Goal: Task Accomplishment & Management: Complete application form

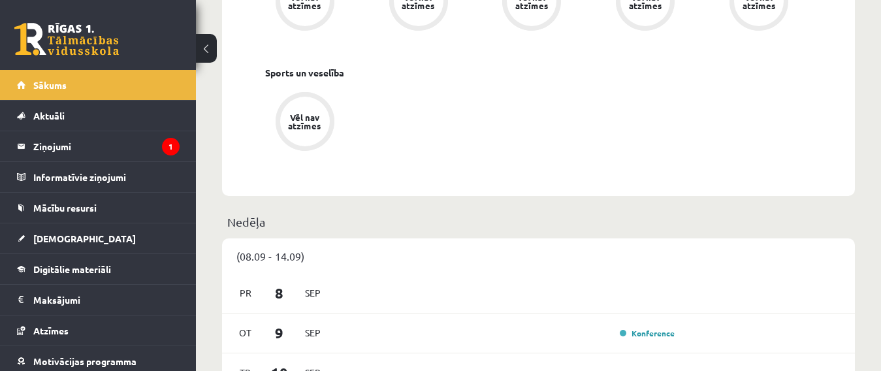
scroll to position [607, 0]
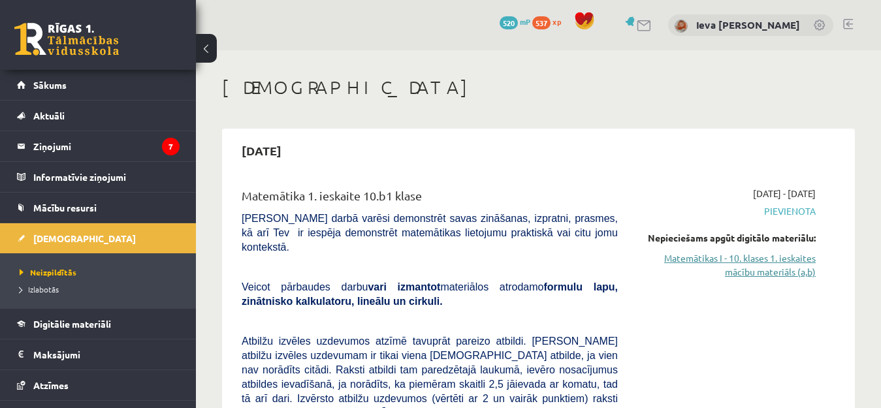
click at [726, 259] on link "Matemātikas I - 10. klases 1. ieskaites mācību materiāls (a,b)" at bounding box center [726, 264] width 178 height 27
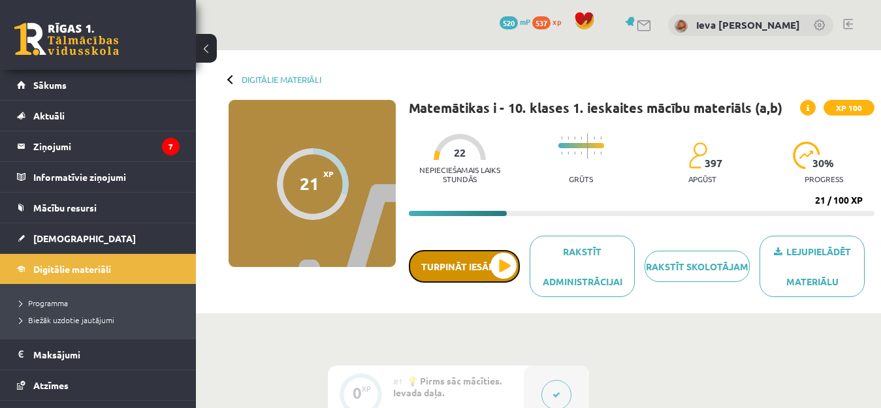
click at [502, 266] on button "Turpināt iesākto" at bounding box center [464, 266] width 111 height 33
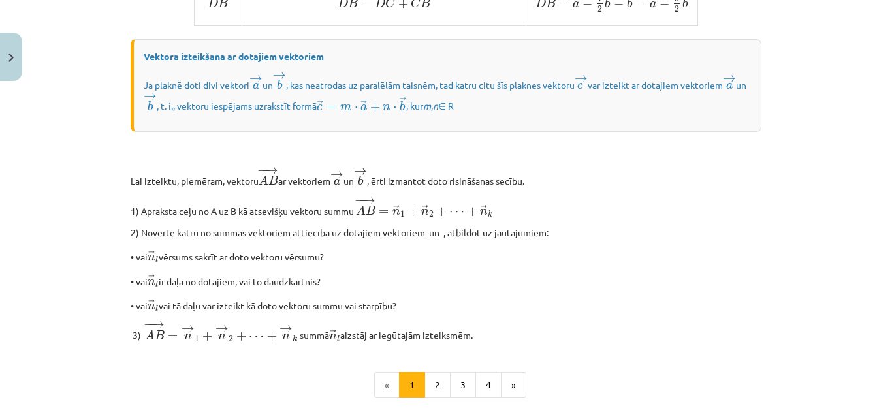
scroll to position [1149, 0]
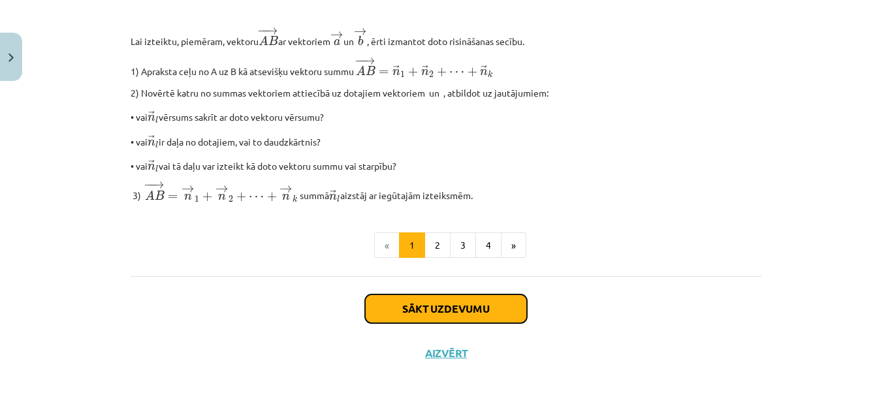
click at [497, 309] on button "Sākt uzdevumu" at bounding box center [446, 308] width 162 height 29
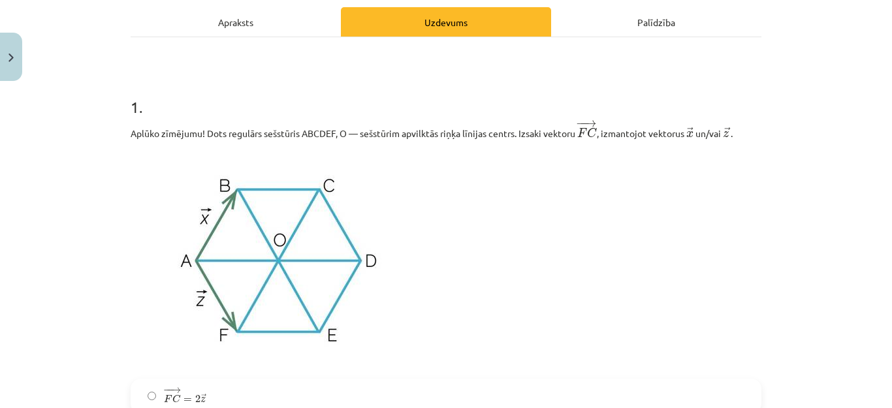
scroll to position [204, 0]
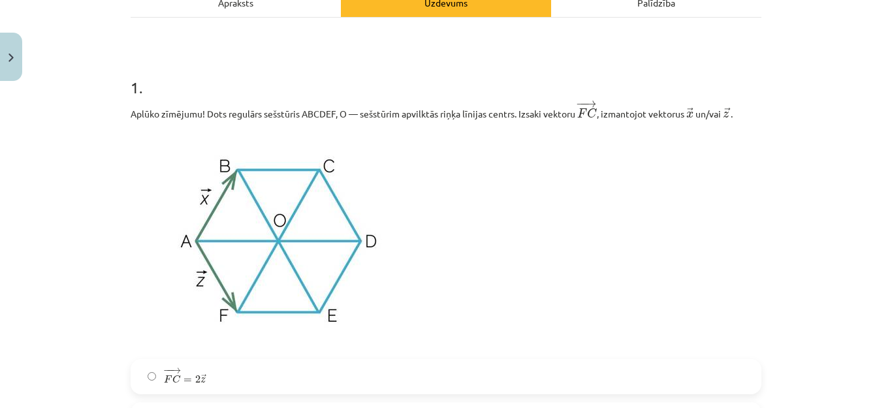
click at [133, 137] on img at bounding box center [279, 240] width 296 height 222
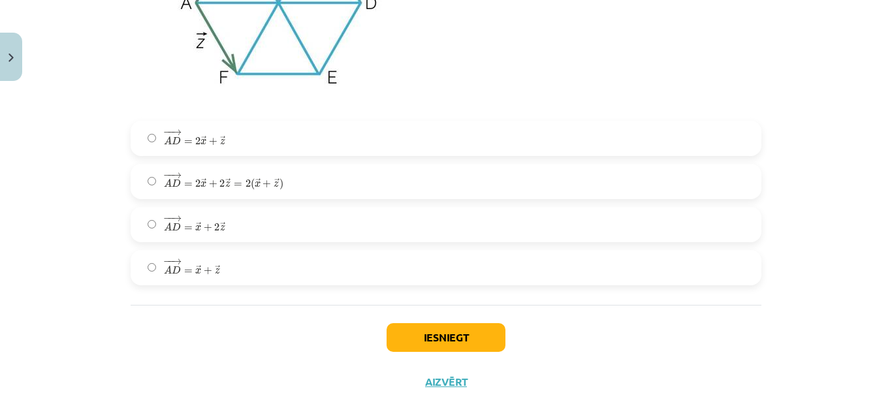
scroll to position [2472, 0]
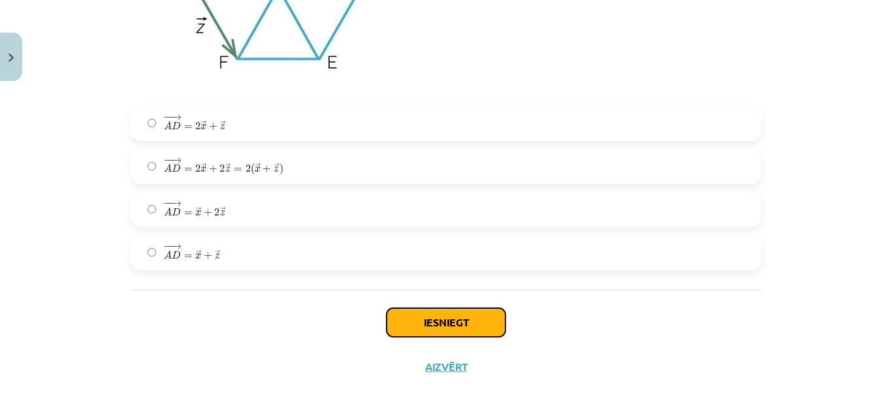
click at [408, 332] on button "Iesniegt" at bounding box center [445, 322] width 119 height 29
click at [430, 321] on button "Iesniegt" at bounding box center [445, 322] width 119 height 29
click at [475, 324] on button "Iesniegt" at bounding box center [445, 322] width 119 height 29
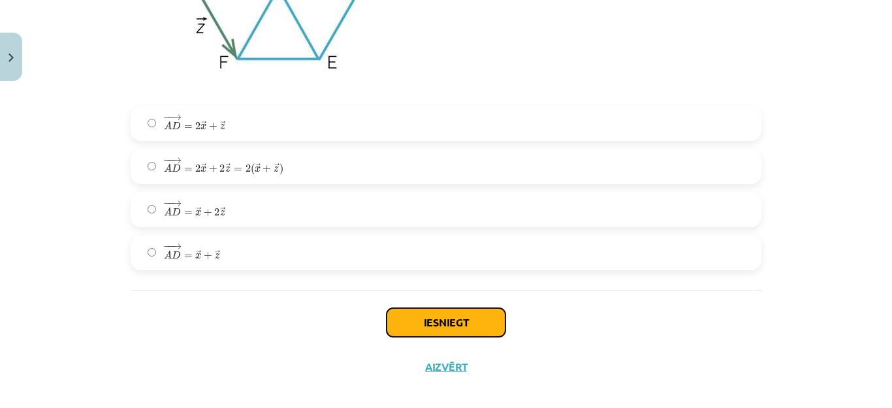
click at [475, 324] on button "Iesniegt" at bounding box center [445, 322] width 119 height 29
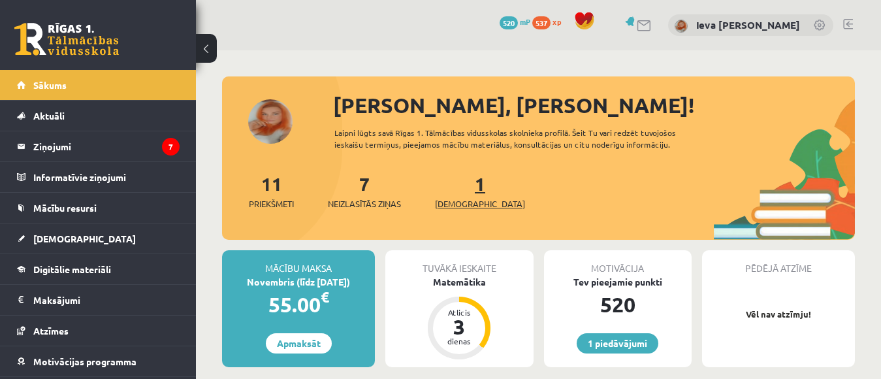
click at [454, 188] on link "1 Ieskaites" at bounding box center [480, 191] width 90 height 39
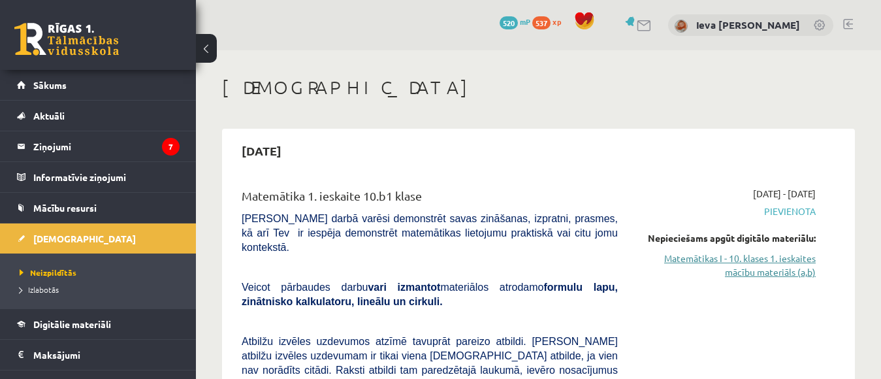
click at [699, 256] on link "Matemātikas I - 10. klases 1. ieskaites mācību materiāls (a,b)" at bounding box center [726, 264] width 178 height 27
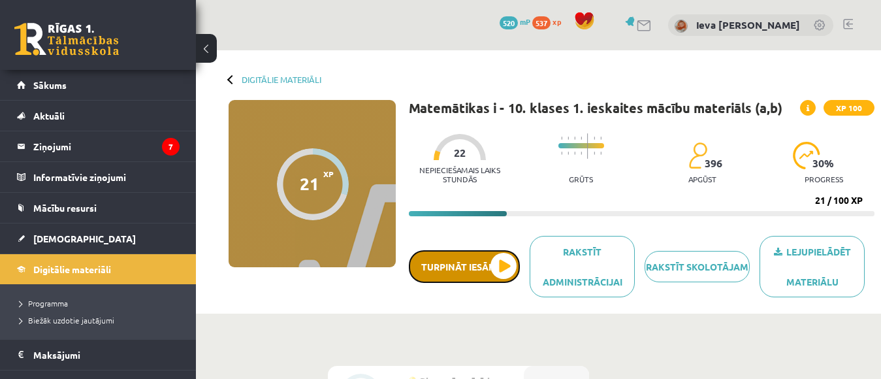
click at [496, 260] on button "Turpināt iesākto" at bounding box center [464, 266] width 111 height 33
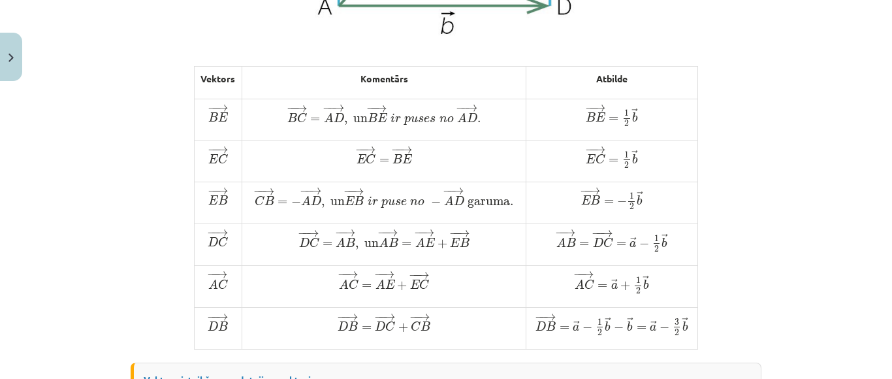
scroll to position [670, 0]
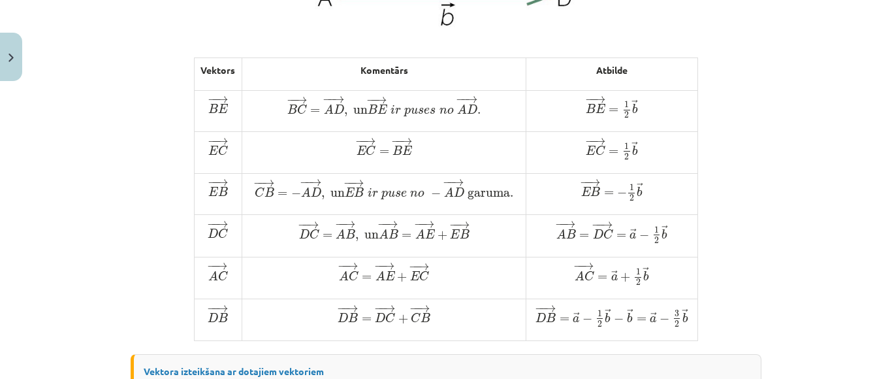
click at [845, 168] on div "Mācību tēma: Matemātikas i - 10. klases 1. ieskaites mācību materiāls (a,b) #4 …" at bounding box center [446, 189] width 892 height 379
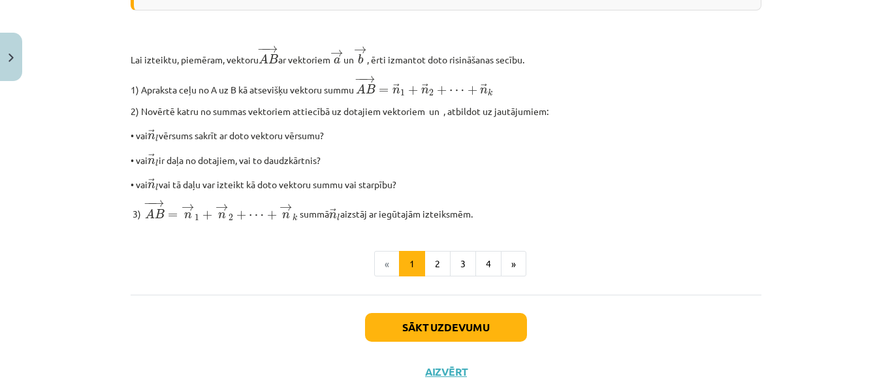
scroll to position [1126, 0]
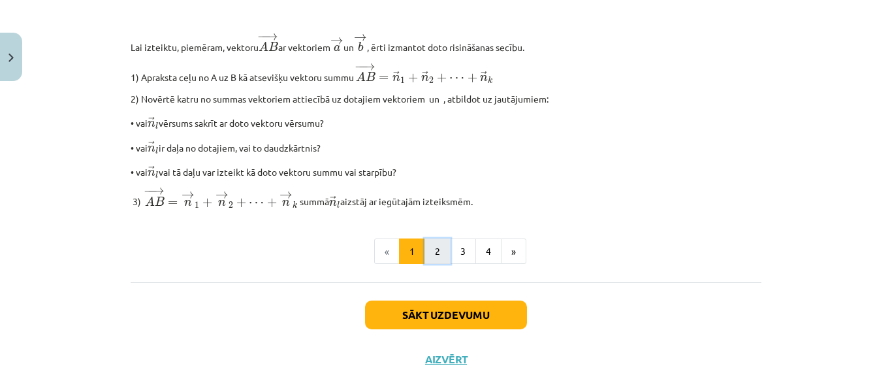
click at [429, 264] on button "2" at bounding box center [437, 251] width 26 height 26
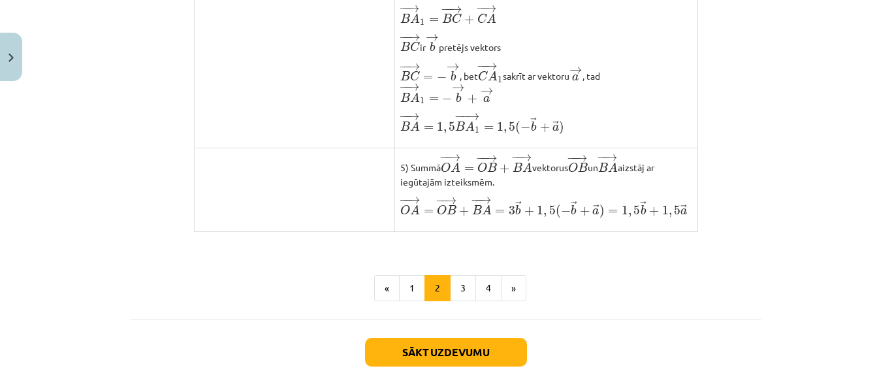
scroll to position [1165, 0]
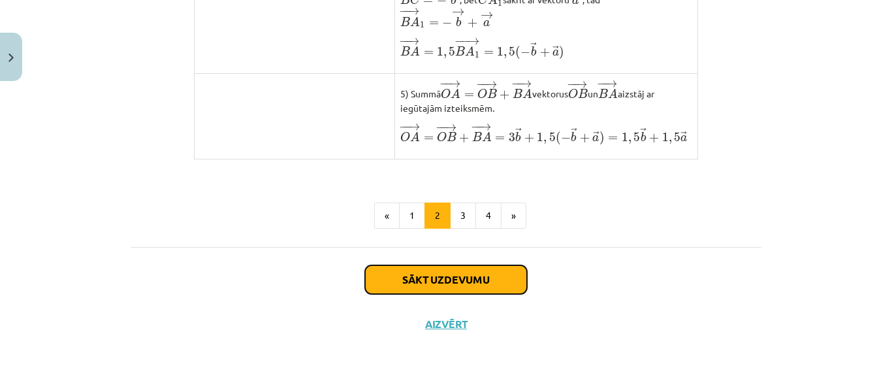
click at [467, 287] on button "Sākt uzdevumu" at bounding box center [446, 279] width 162 height 29
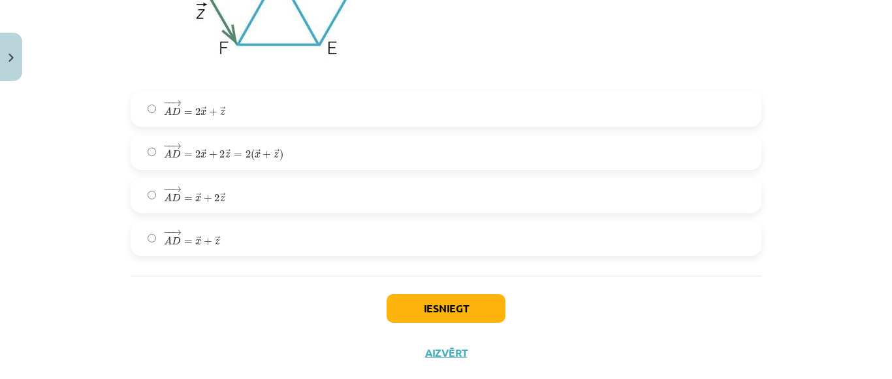
scroll to position [2492, 0]
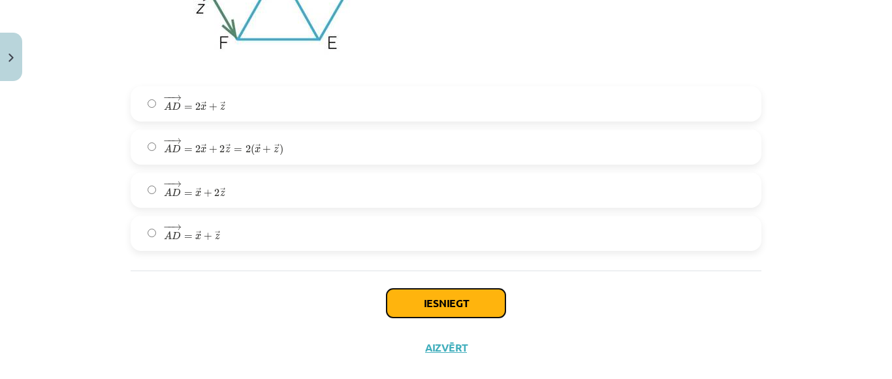
click at [404, 308] on button "Iesniegt" at bounding box center [445, 303] width 119 height 29
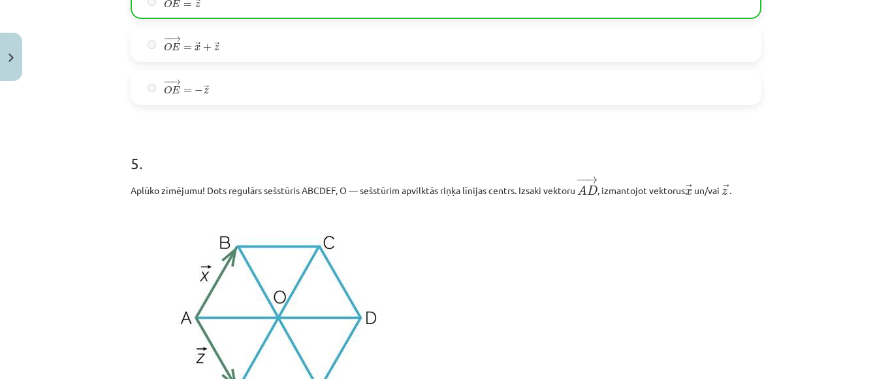
scroll to position [2559, 0]
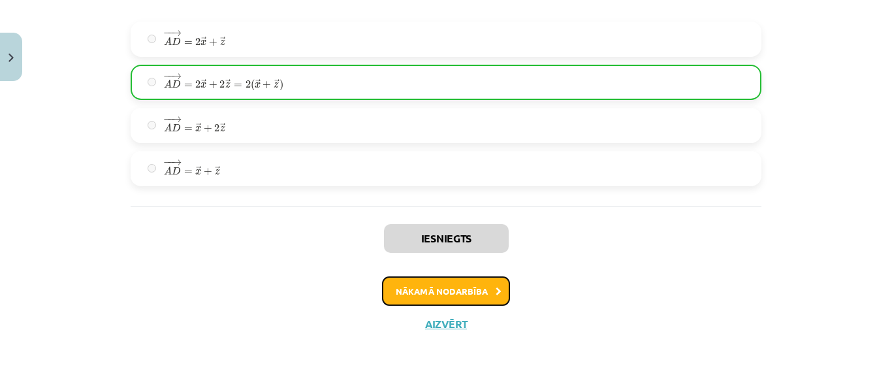
click at [439, 285] on button "Nākamā nodarbība" at bounding box center [446, 291] width 128 height 30
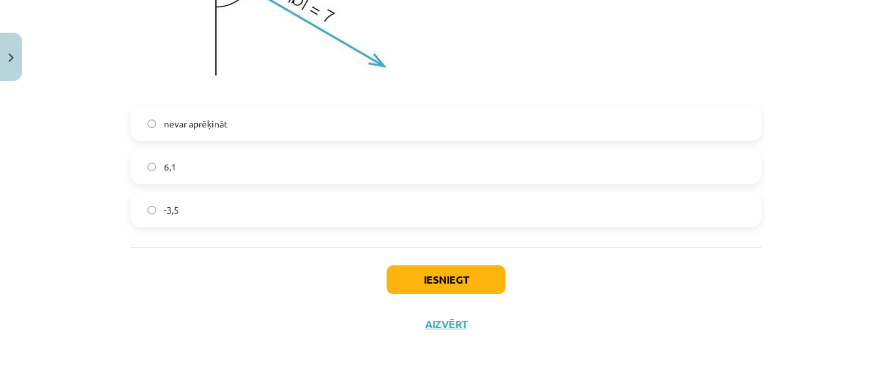
scroll to position [783, 0]
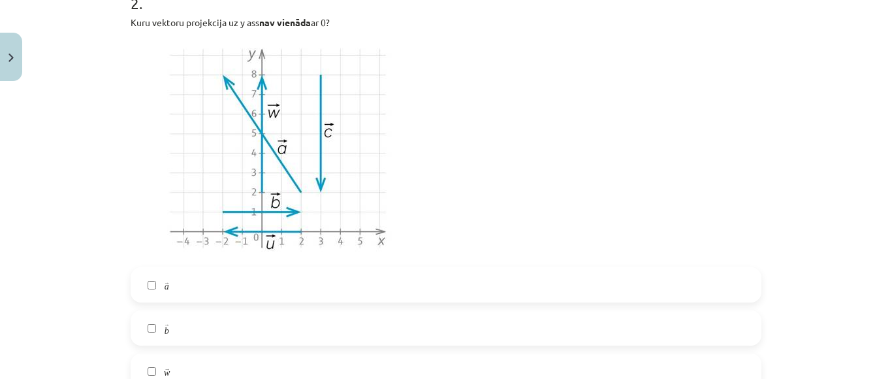
click at [829, 277] on div "Mācību tēma: Matemātikas i - 10. klases 1. ieskaites mācību materiāls (a,b) #5 …" at bounding box center [446, 189] width 892 height 379
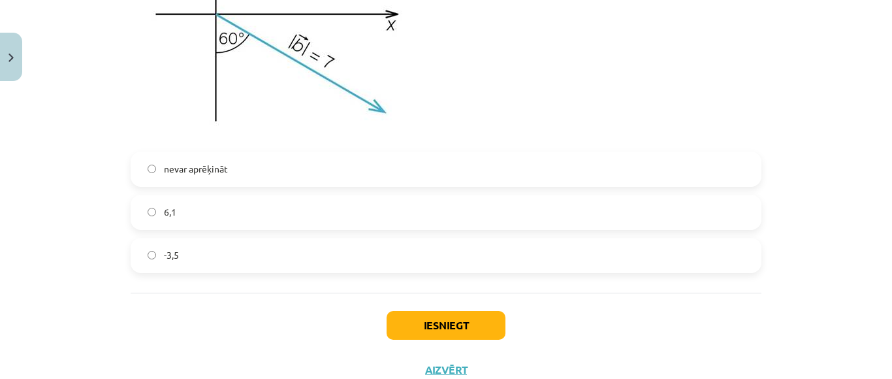
scroll to position [1466, 0]
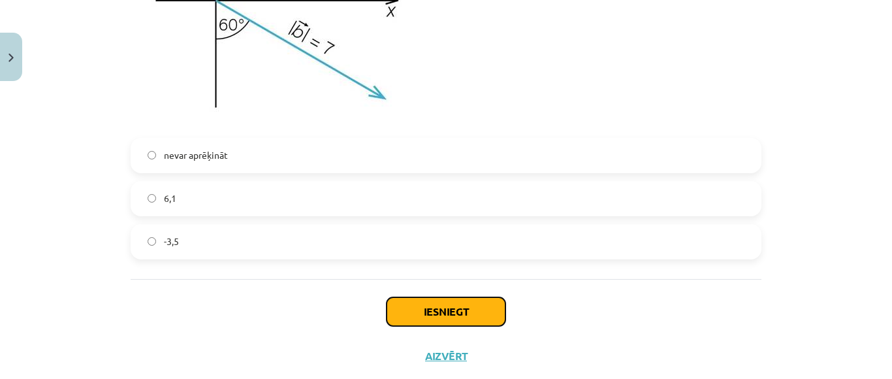
click at [447, 304] on button "Iesniegt" at bounding box center [445, 311] width 119 height 29
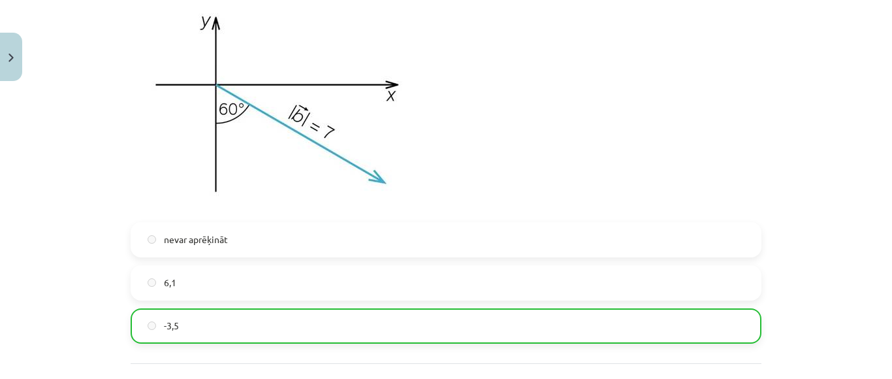
scroll to position [1539, 0]
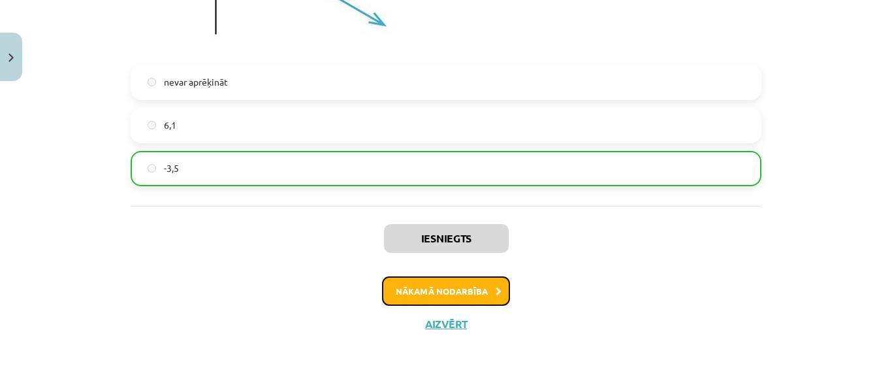
click at [489, 295] on button "Nākamā nodarbība" at bounding box center [446, 291] width 128 height 30
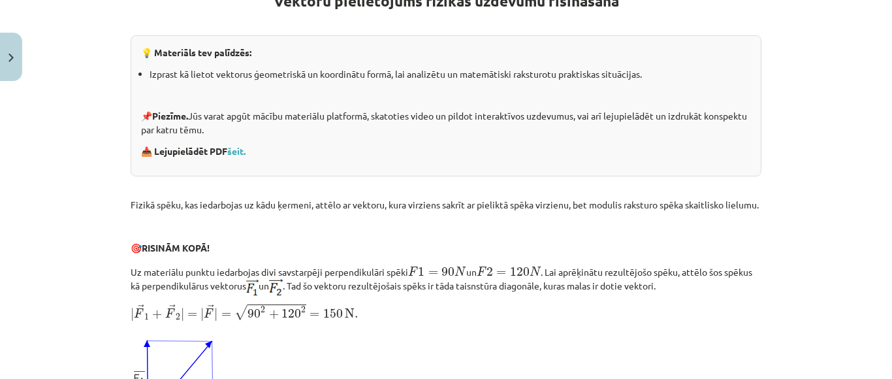
scroll to position [272, 0]
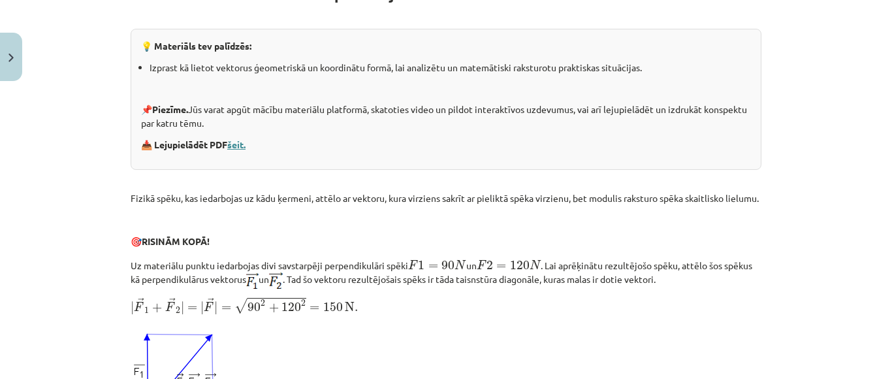
click at [232, 146] on link "šeit." at bounding box center [236, 144] width 18 height 12
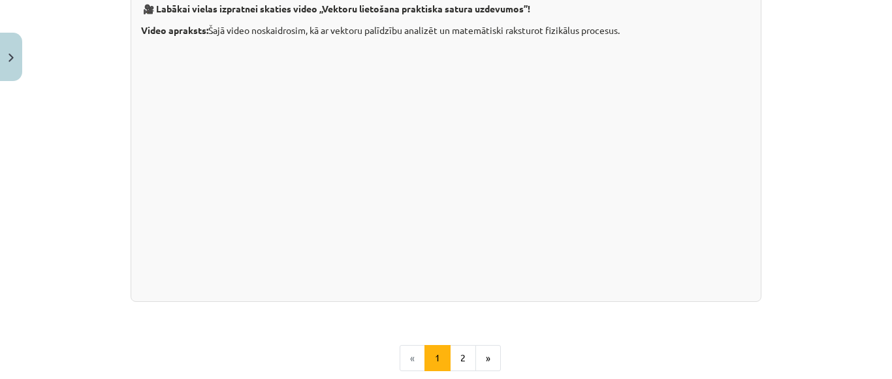
scroll to position [1462, 0]
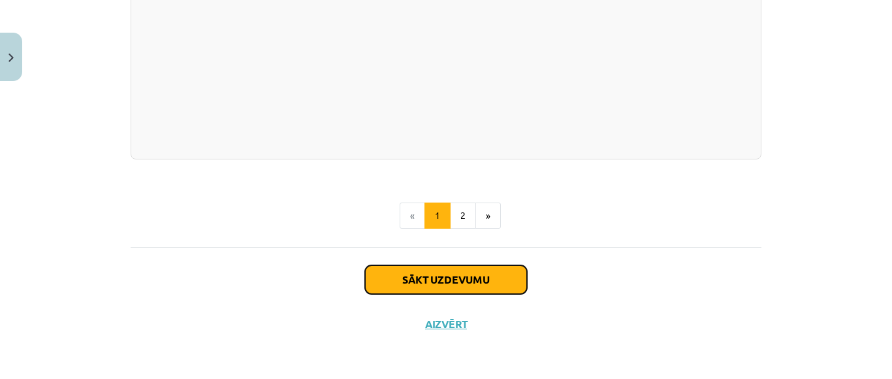
click at [490, 272] on button "Sākt uzdevumu" at bounding box center [446, 279] width 162 height 29
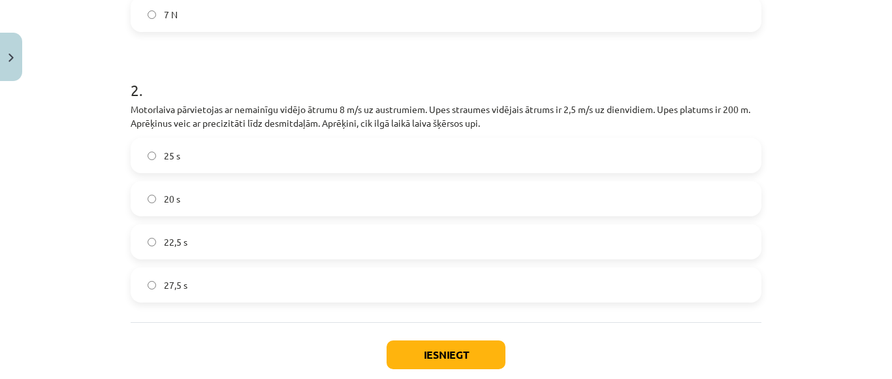
scroll to position [692, 0]
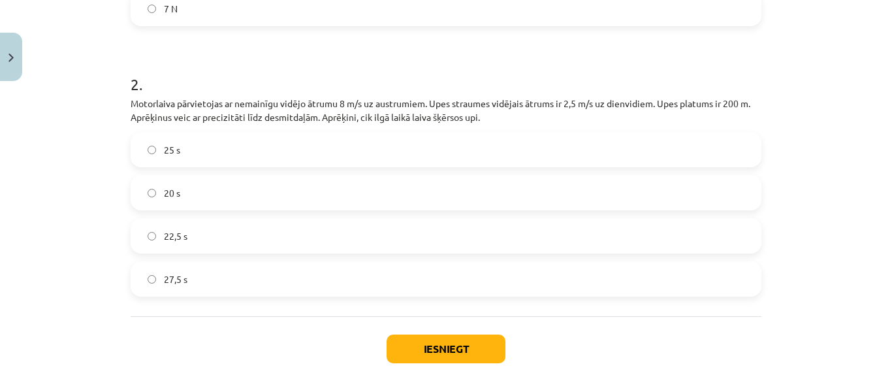
click at [433, 178] on label "20 s" at bounding box center [446, 192] width 628 height 33
click at [432, 178] on label "20 s" at bounding box center [446, 192] width 628 height 33
click at [402, 358] on button "Iesniegt" at bounding box center [445, 348] width 119 height 29
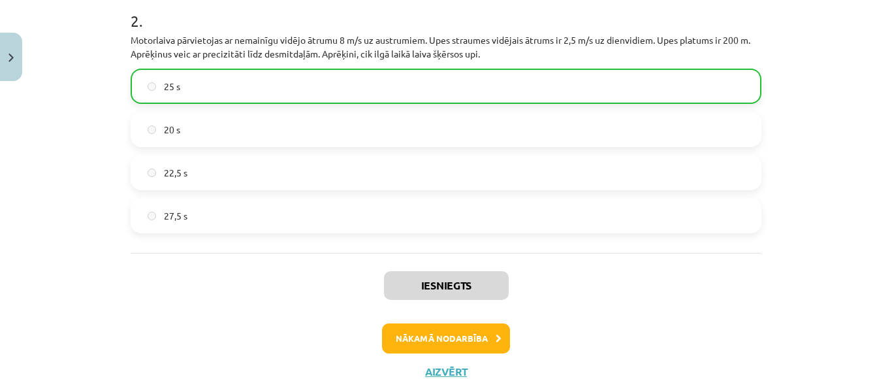
scroll to position [804, 0]
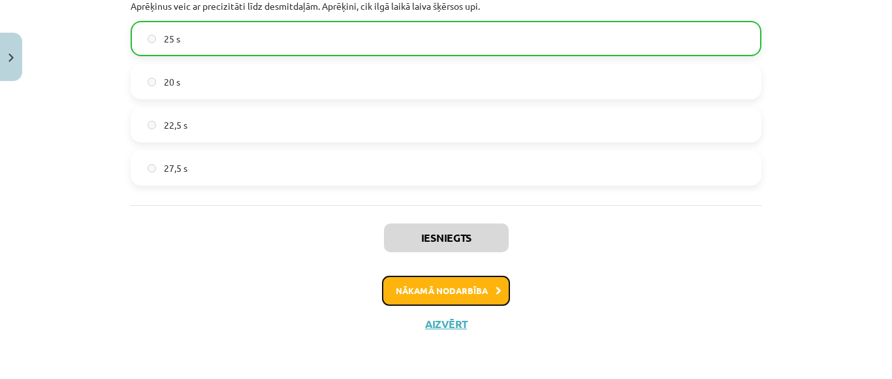
click at [470, 297] on button "Nākamā nodarbība" at bounding box center [446, 290] width 128 height 30
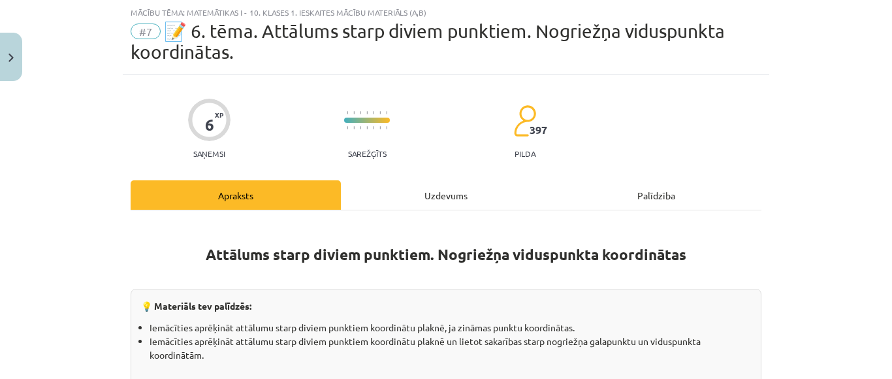
scroll to position [338, 0]
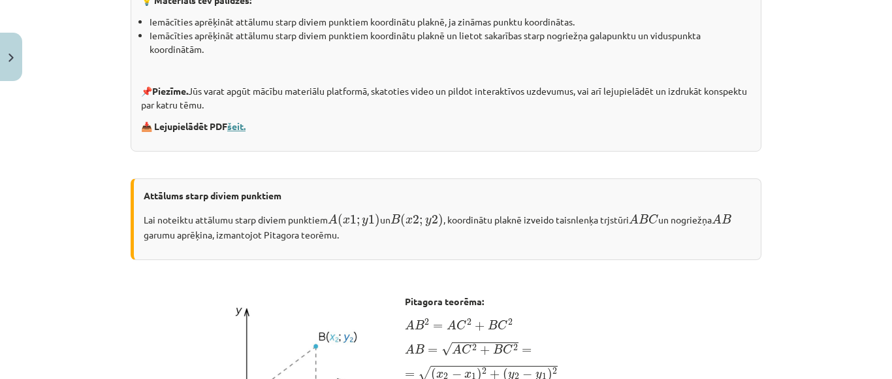
click at [227, 125] on link "šeit." at bounding box center [236, 126] width 18 height 12
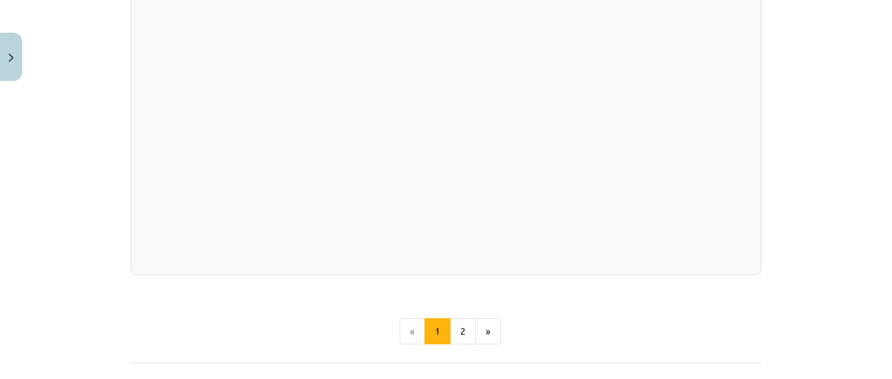
scroll to position [2406, 0]
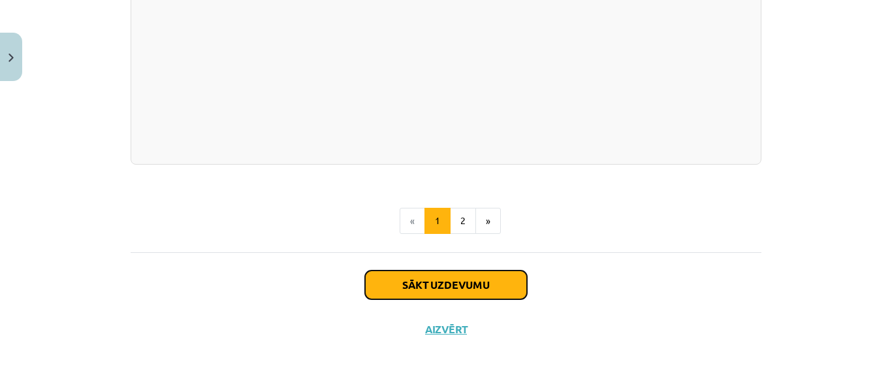
click at [456, 273] on button "Sākt uzdevumu" at bounding box center [446, 284] width 162 height 29
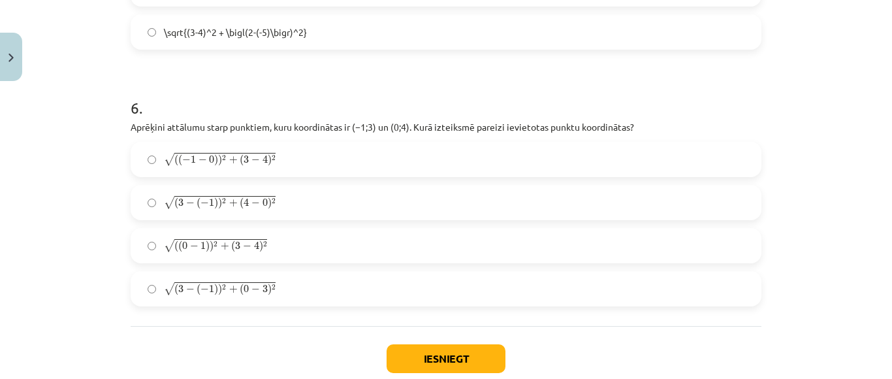
scroll to position [1725, 0]
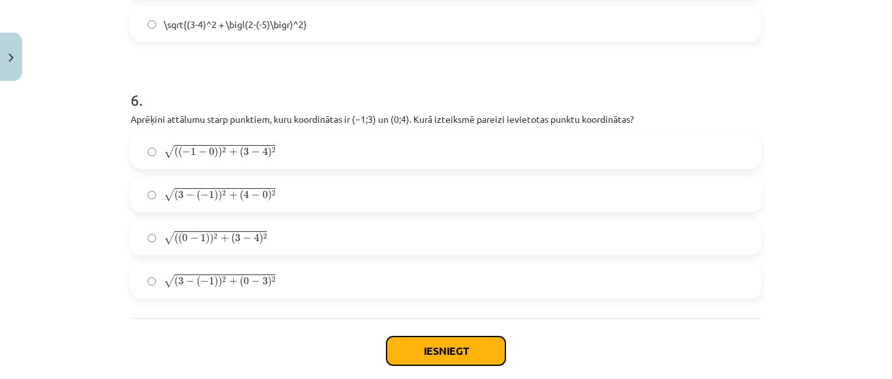
click at [398, 358] on button "Iesniegt" at bounding box center [445, 350] width 119 height 29
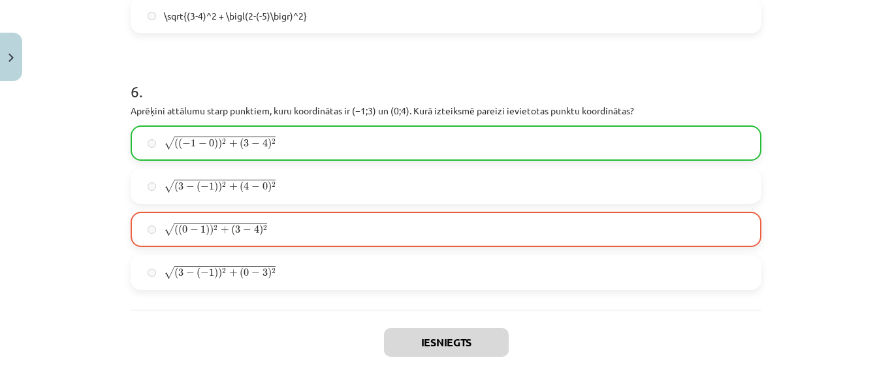
scroll to position [1838, 0]
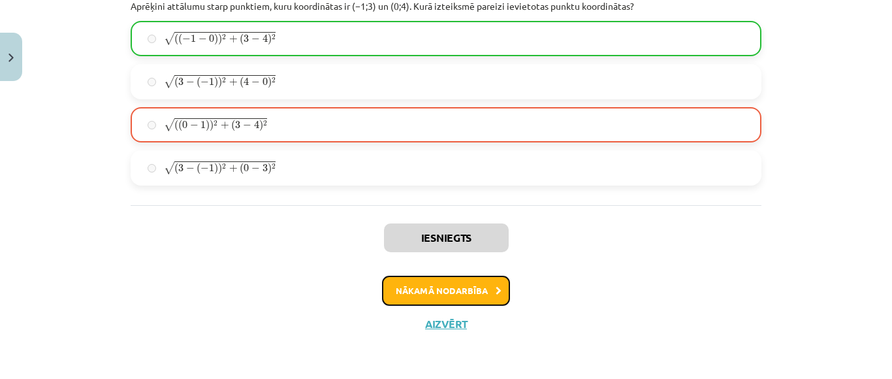
click at [447, 287] on button "Nākamā nodarbība" at bounding box center [446, 290] width 128 height 30
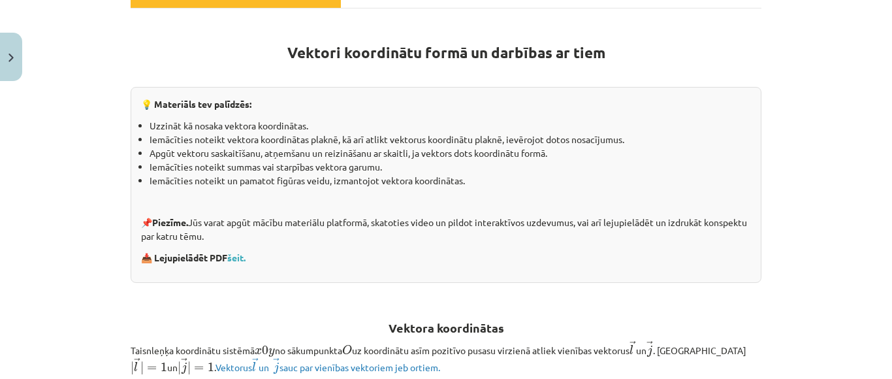
scroll to position [335, 0]
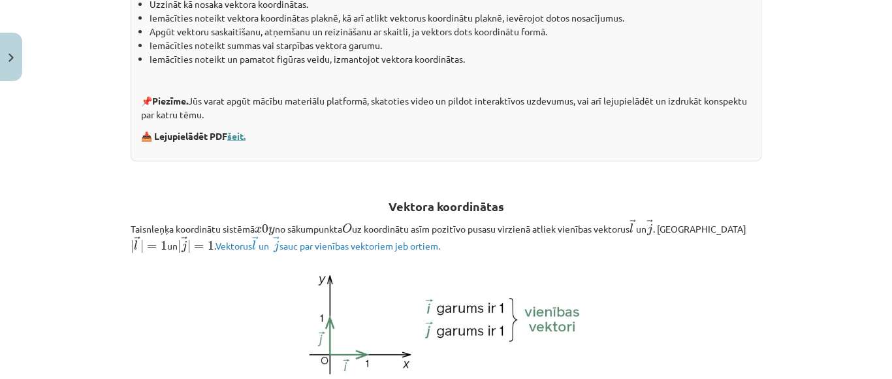
click at [236, 133] on link "šeit." at bounding box center [236, 136] width 18 height 12
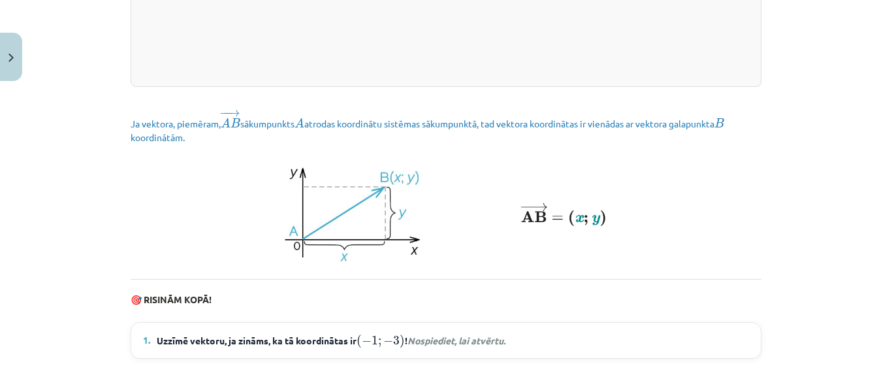
scroll to position [1916, 0]
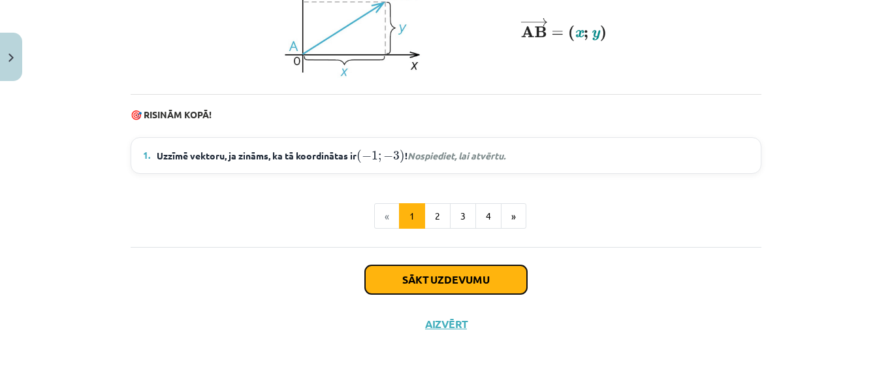
click at [440, 280] on button "Sākt uzdevumu" at bounding box center [446, 279] width 162 height 29
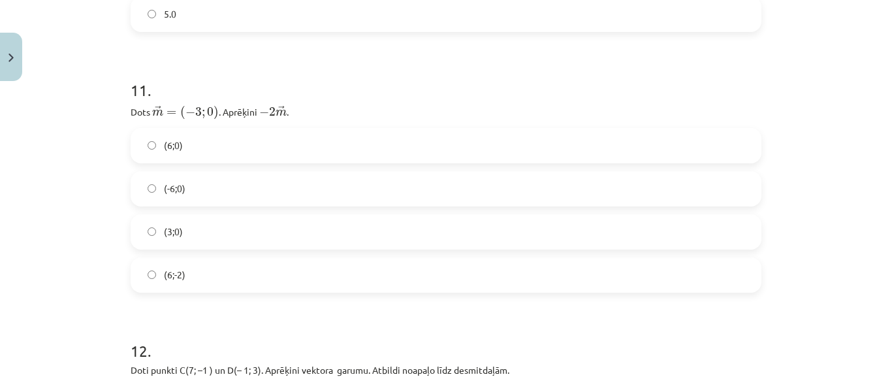
scroll to position [3516, 0]
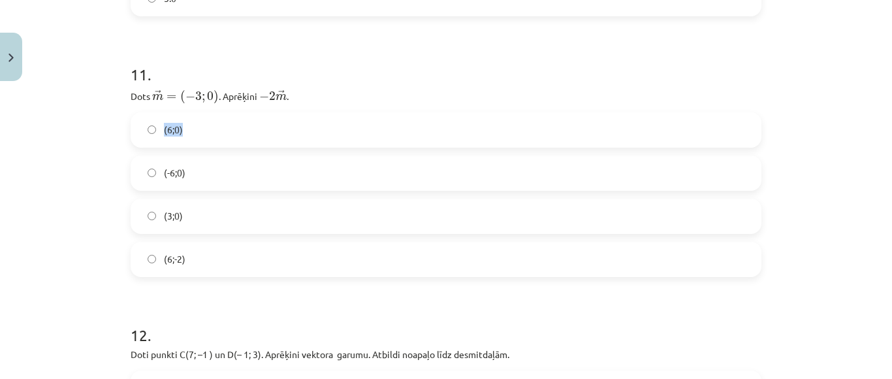
drag, startPoint x: 135, startPoint y: 179, endPoint x: 158, endPoint y: 130, distance: 54.0
click at [158, 130] on div "(6;0) (-6;0) (3;0) (6;-2)" at bounding box center [446, 194] width 631 height 165
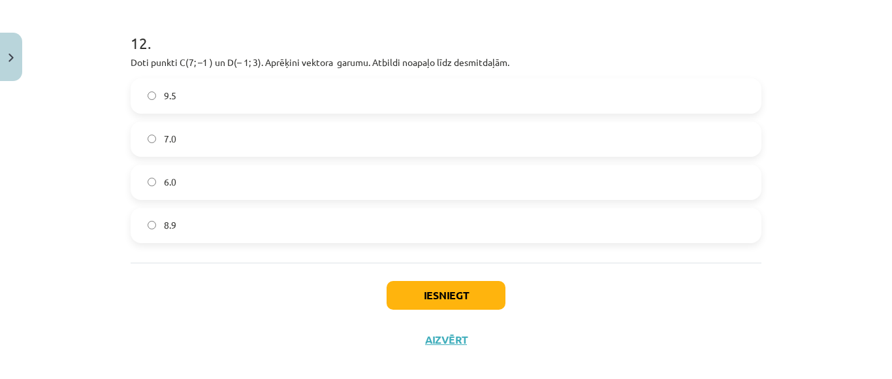
scroll to position [3821, 0]
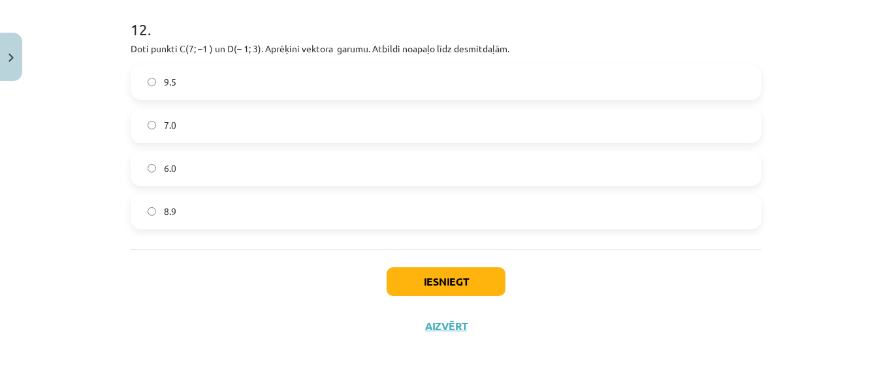
drag, startPoint x: 876, startPoint y: 360, endPoint x: 877, endPoint y: 351, distance: 9.8
click at [877, 351] on div "Mācību tēma: Matemātikas i - 10. klases 1. ieskaites mācību materiāls (a,b) #8 …" at bounding box center [446, 189] width 892 height 379
click at [431, 280] on button "Iesniegt" at bounding box center [445, 281] width 119 height 29
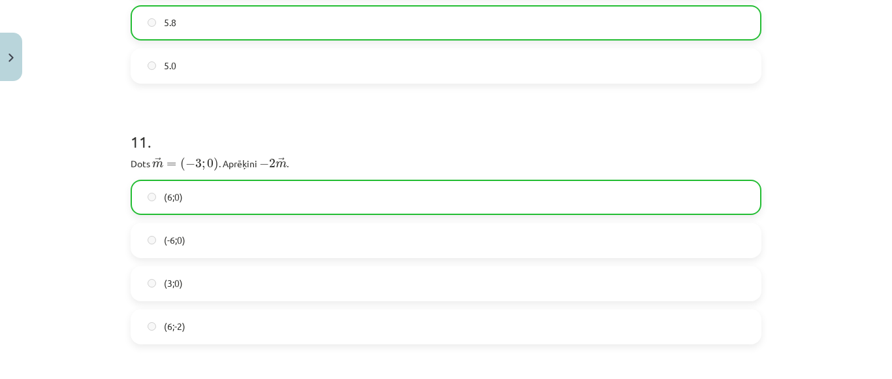
scroll to position [3863, 0]
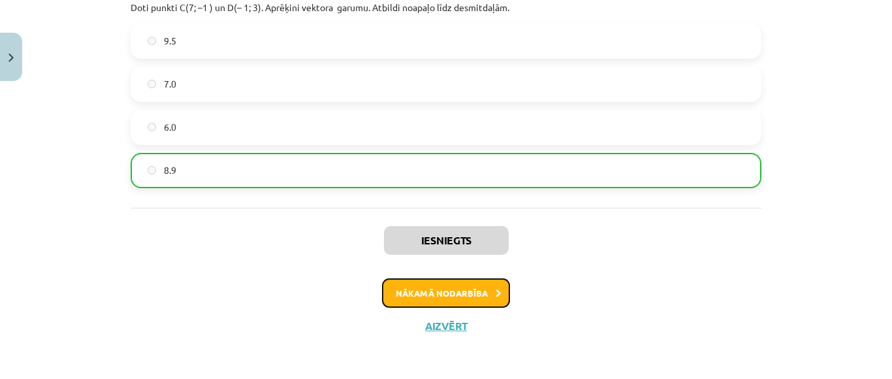
click at [464, 285] on button "Nākamā nodarbība" at bounding box center [446, 293] width 128 height 30
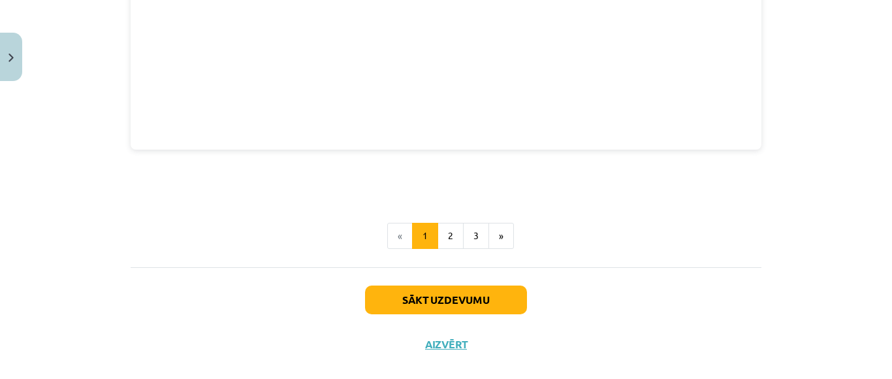
scroll to position [1908, 0]
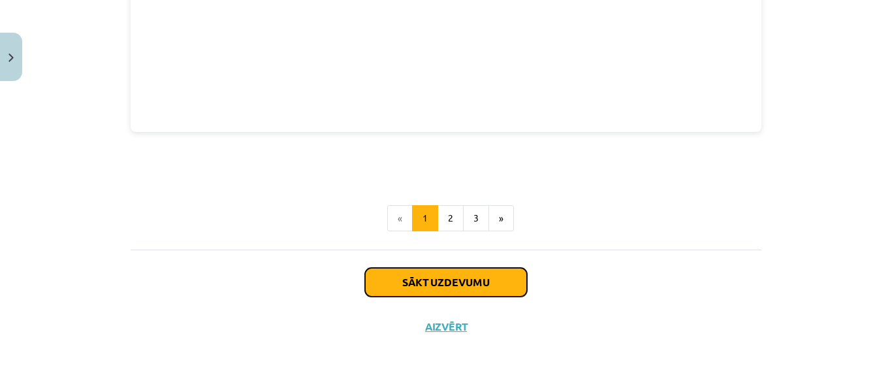
click at [403, 272] on button "Sākt uzdevumu" at bounding box center [446, 282] width 162 height 29
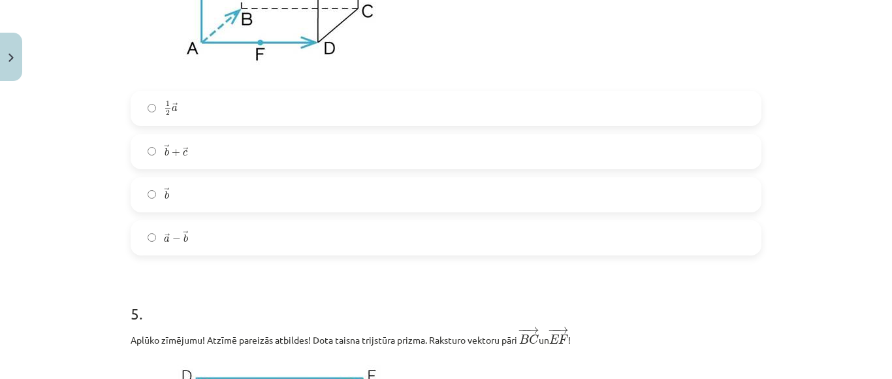
scroll to position [1993, 0]
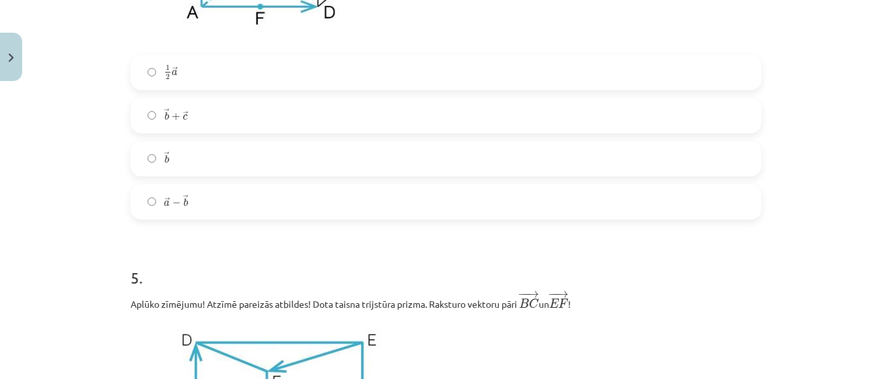
click at [141, 204] on label "→ a − → b a → − b →" at bounding box center [446, 201] width 628 height 33
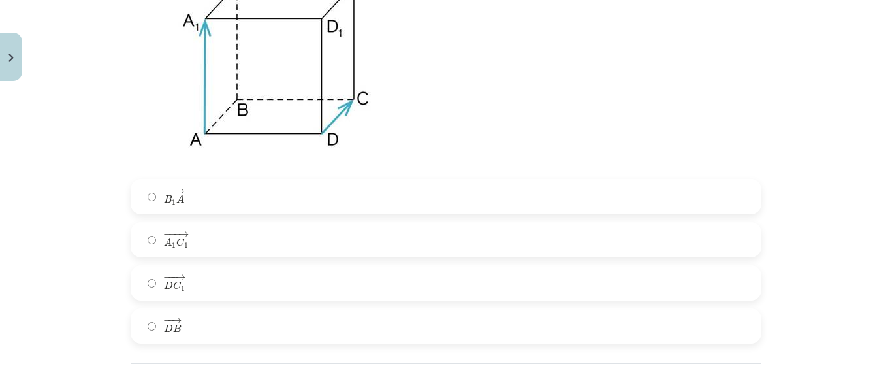
scroll to position [6082, 0]
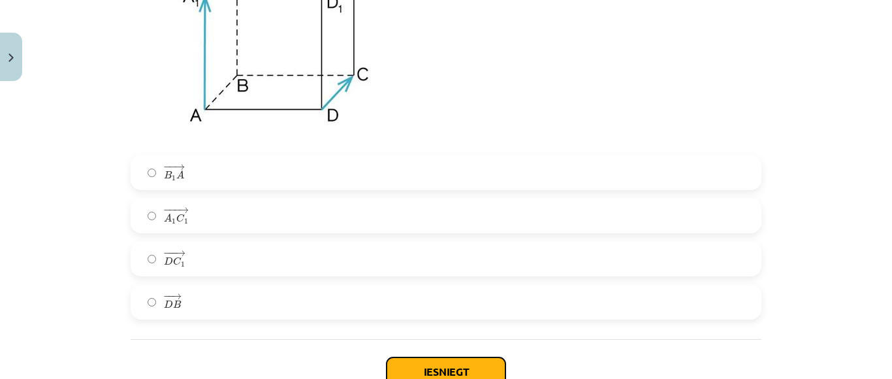
click at [396, 371] on button "Iesniegt" at bounding box center [445, 371] width 119 height 29
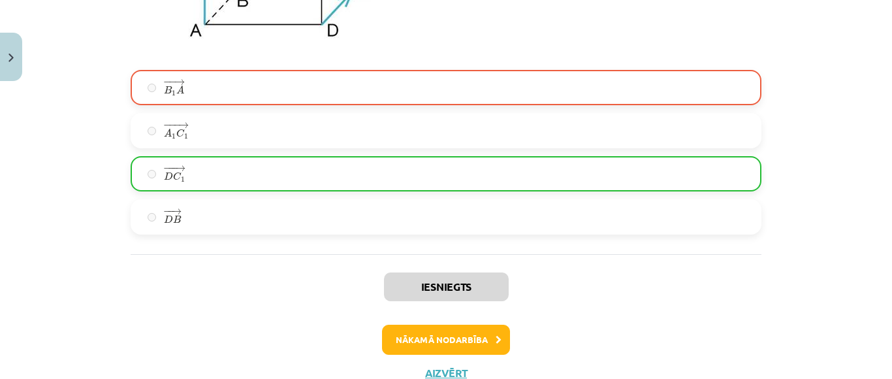
scroll to position [6191, 0]
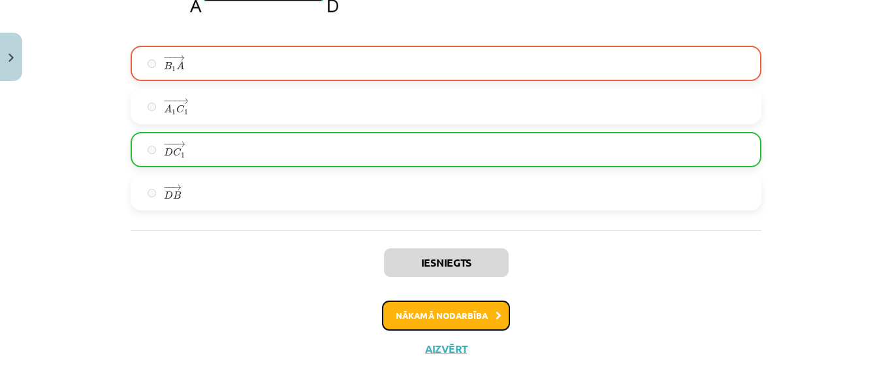
click at [473, 319] on button "Nākamā nodarbība" at bounding box center [446, 315] width 128 height 30
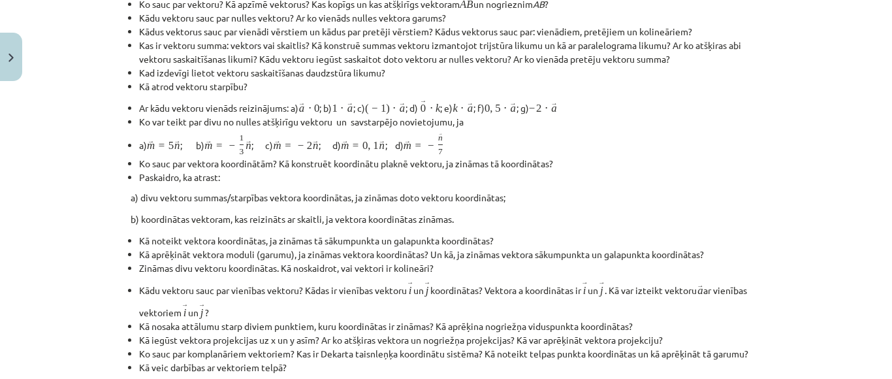
scroll to position [33, 0]
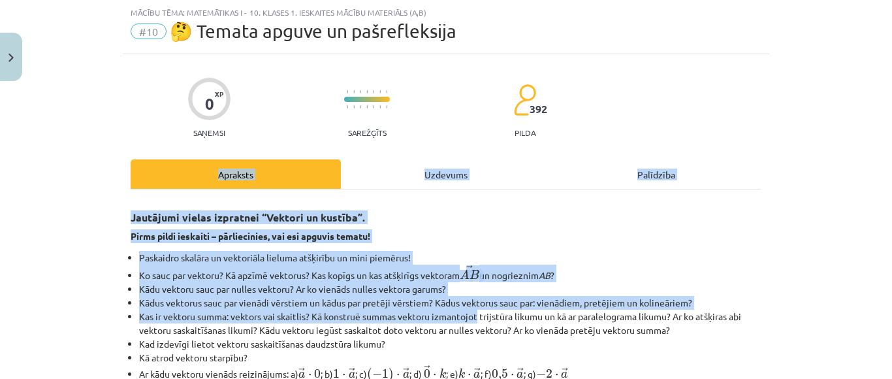
drag, startPoint x: 473, startPoint y: 319, endPoint x: 852, endPoint y: 136, distance: 420.7
click at [852, 136] on div "Mācību tēma: Matemātikas i - 10. klases 1. ieskaites mācību materiāls (a,b) #10…" at bounding box center [446, 189] width 892 height 379
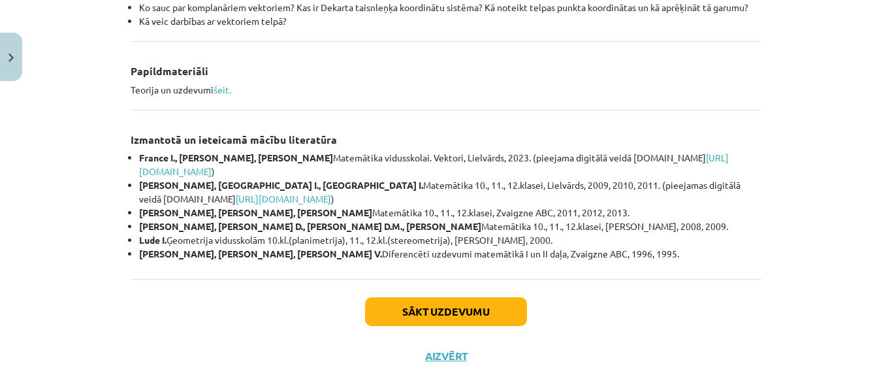
scroll to position [659, 0]
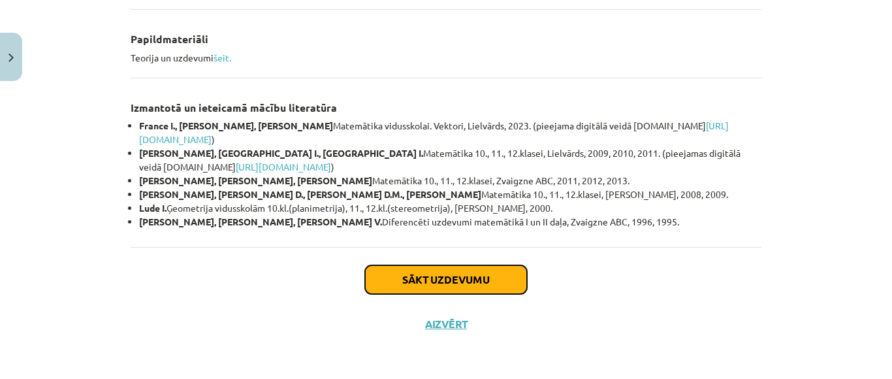
click at [461, 285] on button "Sākt uzdevumu" at bounding box center [446, 279] width 162 height 29
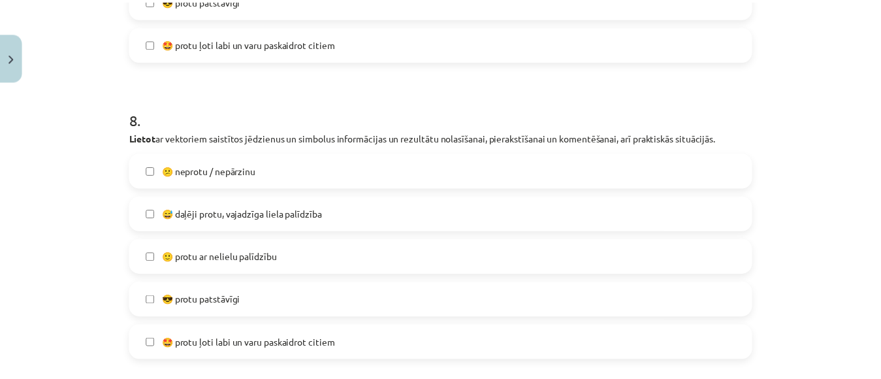
scroll to position [2537, 0]
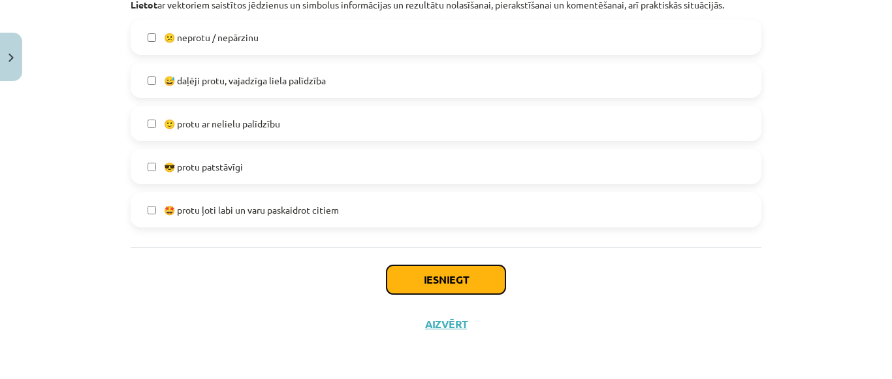
click at [476, 277] on button "Iesniegt" at bounding box center [445, 279] width 119 height 29
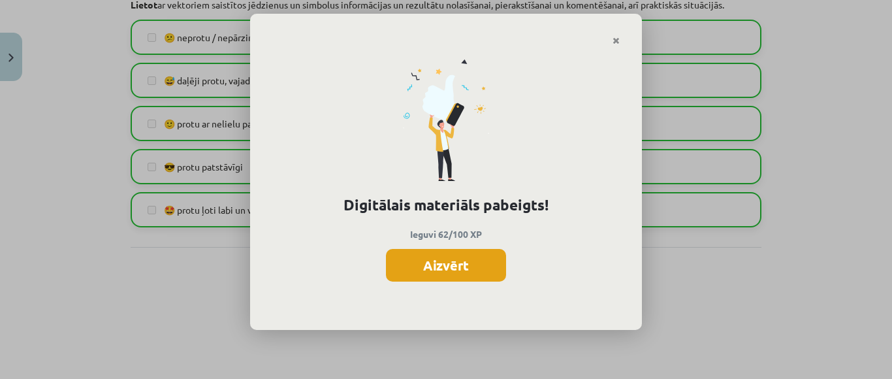
click at [455, 256] on button "Aizvērt" at bounding box center [446, 265] width 120 height 33
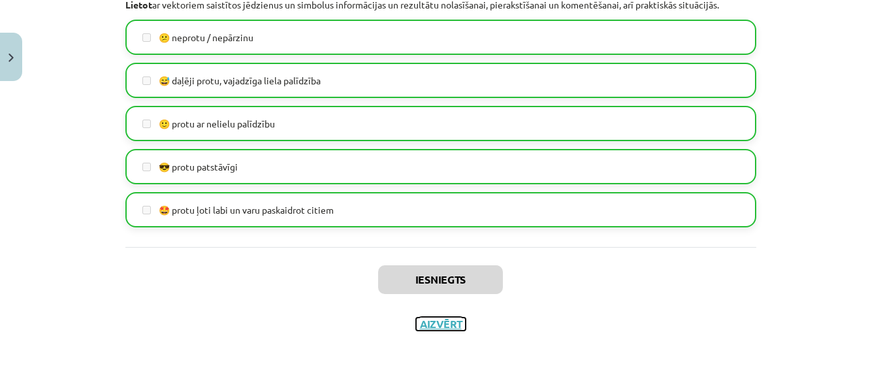
click at [431, 321] on button "Aizvērt" at bounding box center [441, 323] width 50 height 13
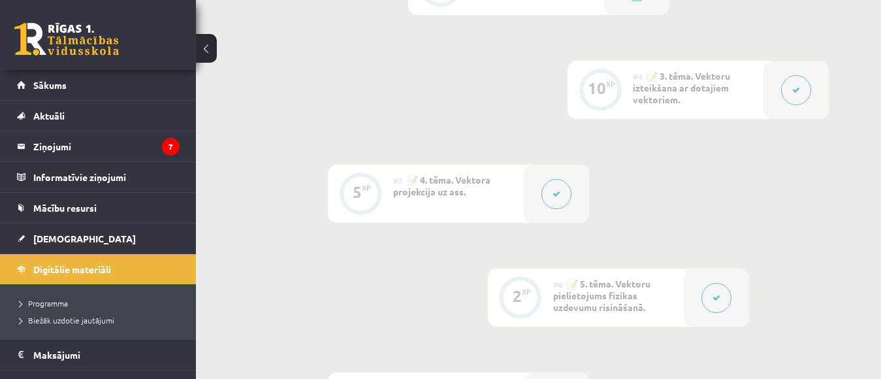
scroll to position [606, 0]
click at [860, 196] on div "0 XP #1 💡 Pirms sāc mācīties. Ievada daļa. 27 XP #2 📝 1. tēma. Skalāri un vekto…" at bounding box center [538, 269] width 685 height 1151
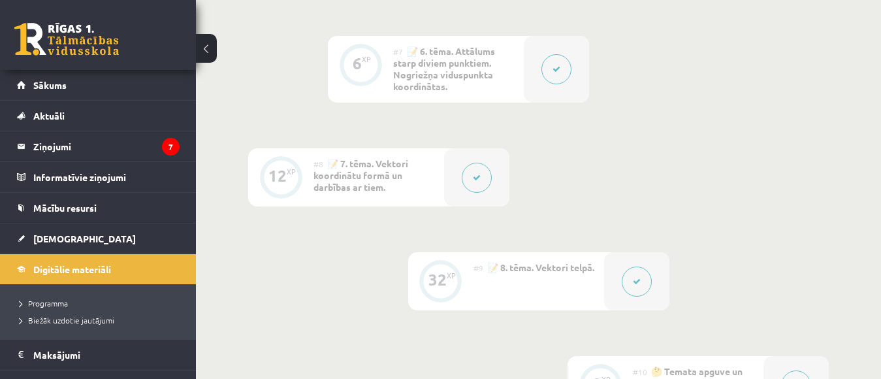
scroll to position [997, 0]
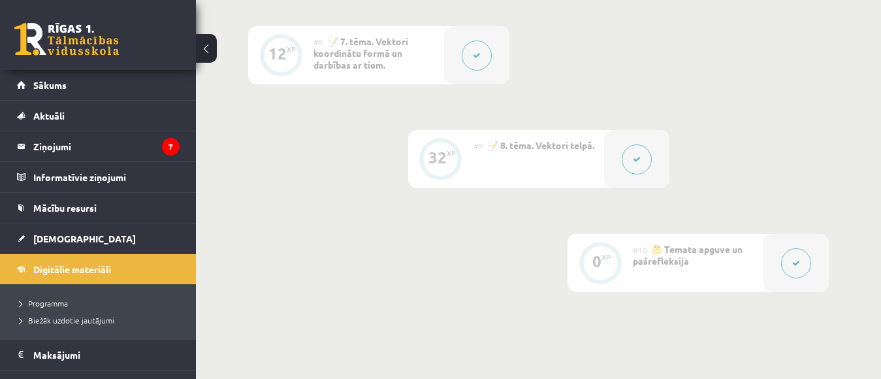
scroll to position [1049, 0]
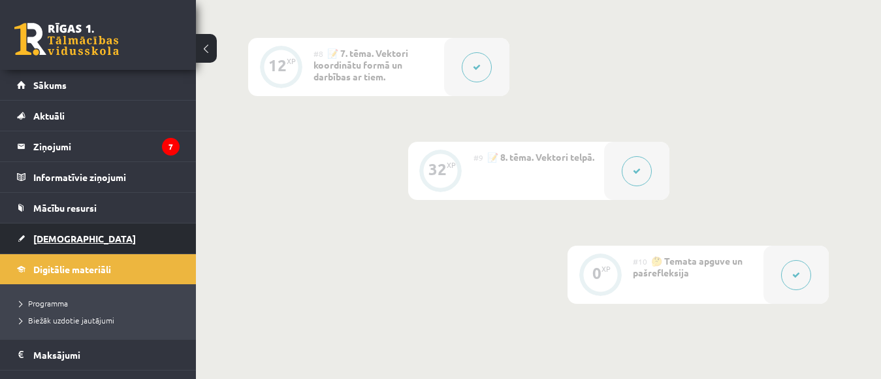
click at [50, 240] on span "[DEMOGRAPHIC_DATA]" at bounding box center [84, 238] width 102 height 12
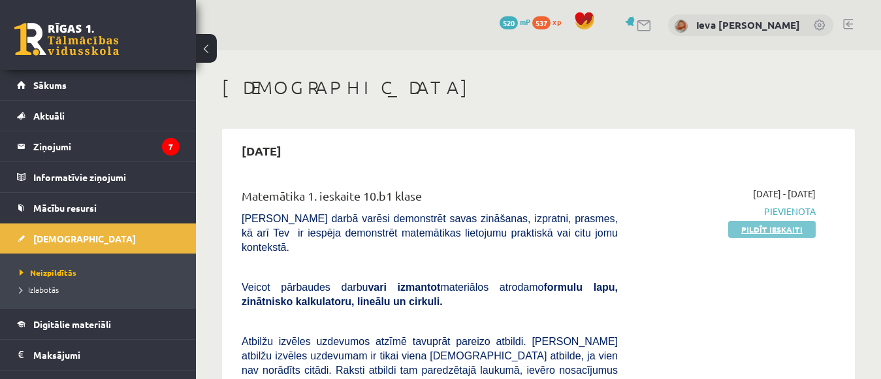
click at [786, 232] on link "Pildīt ieskaiti" at bounding box center [771, 229] width 87 height 17
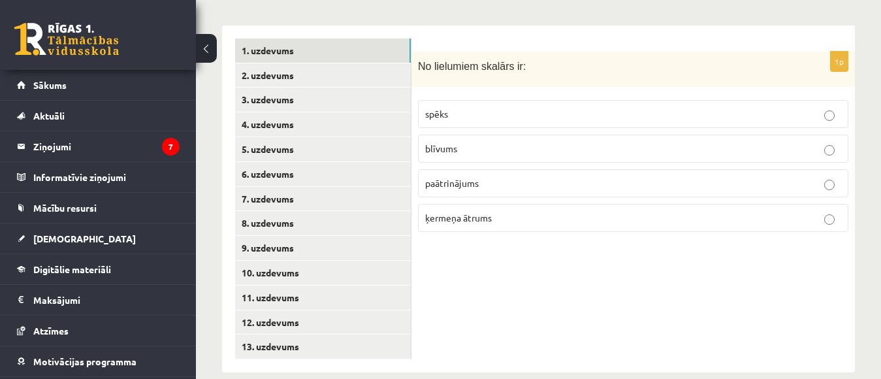
scroll to position [533, 0]
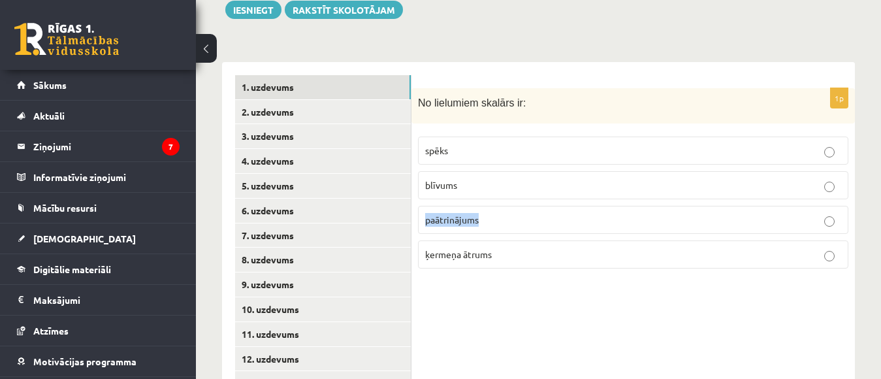
drag, startPoint x: 877, startPoint y: 198, endPoint x: 843, endPoint y: 184, distance: 36.9
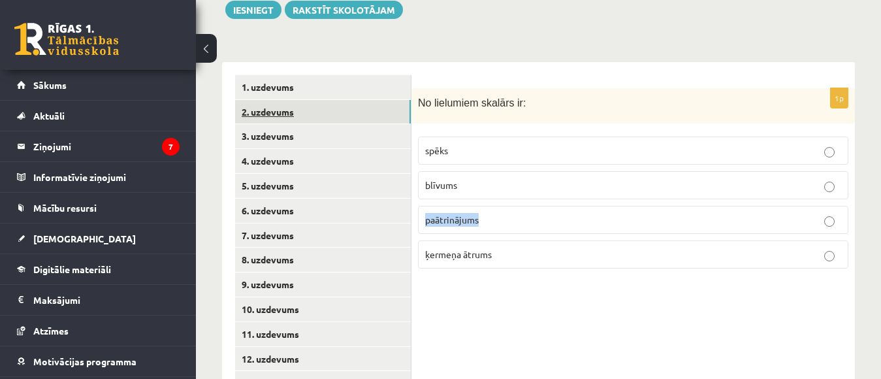
click at [300, 101] on link "2. uzdevums" at bounding box center [323, 112] width 176 height 24
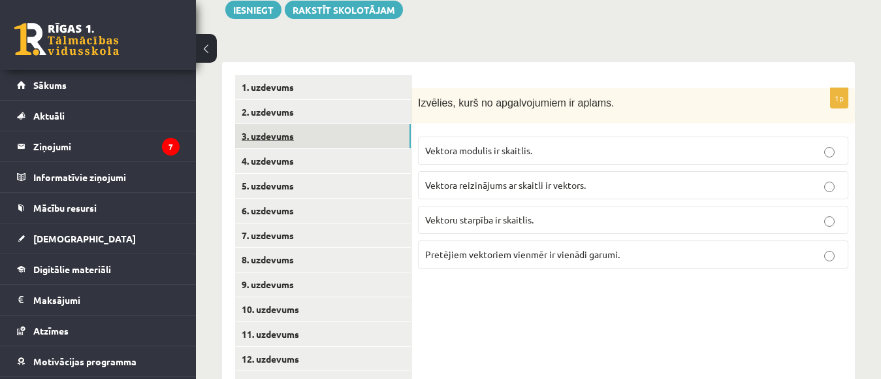
click at [319, 124] on link "3. uzdevums" at bounding box center [323, 136] width 176 height 24
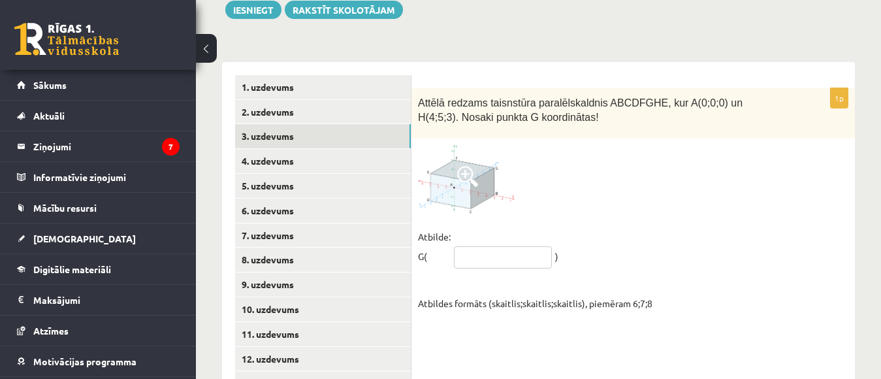
click at [517, 246] on input "text" at bounding box center [503, 257] width 98 height 22
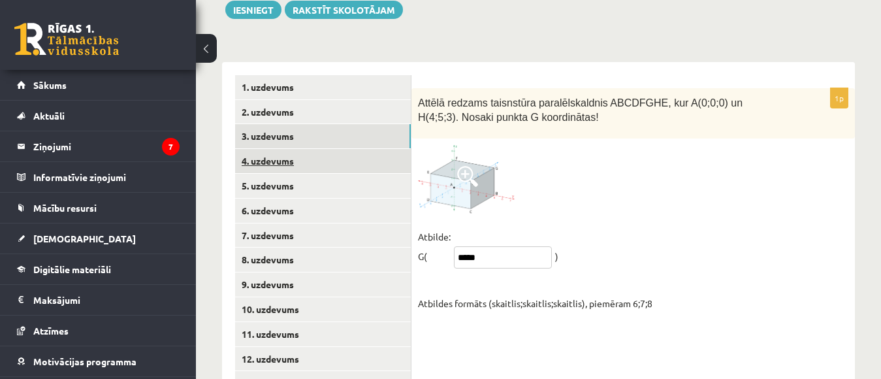
type input "*****"
click at [330, 149] on link "4. uzdevums" at bounding box center [323, 161] width 176 height 24
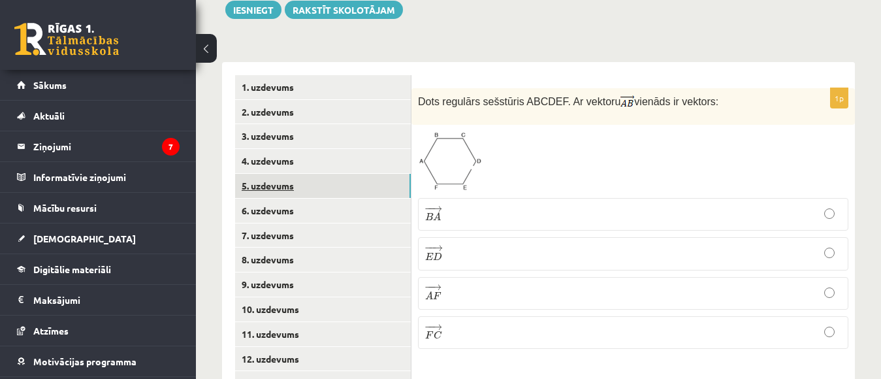
click at [274, 176] on link "5. uzdevums" at bounding box center [323, 186] width 176 height 24
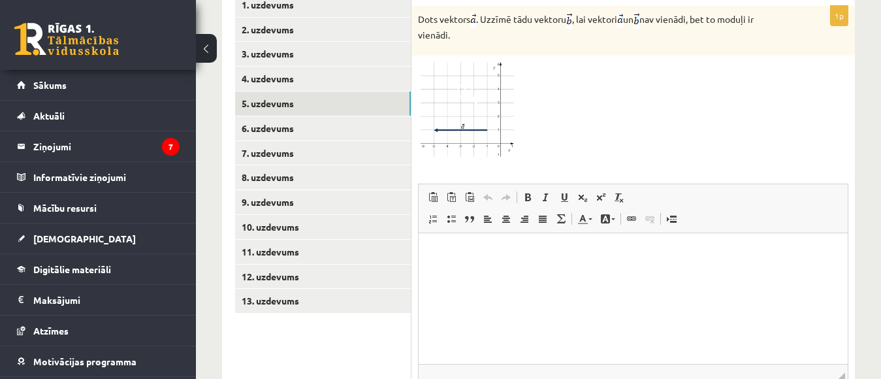
scroll to position [618, 0]
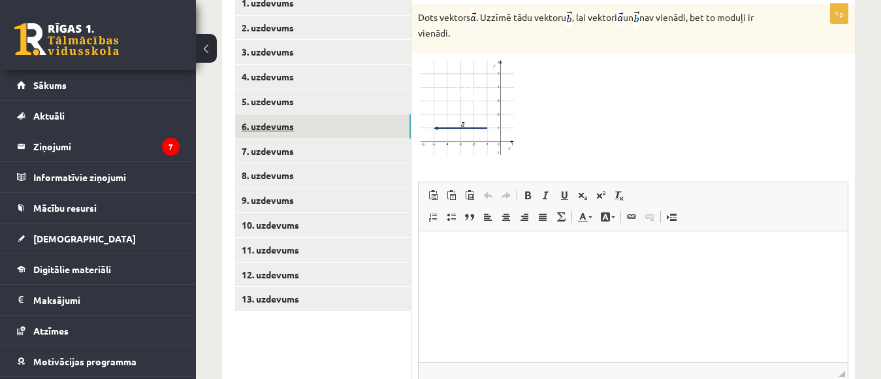
click at [287, 114] on link "6. uzdevums" at bounding box center [323, 126] width 176 height 24
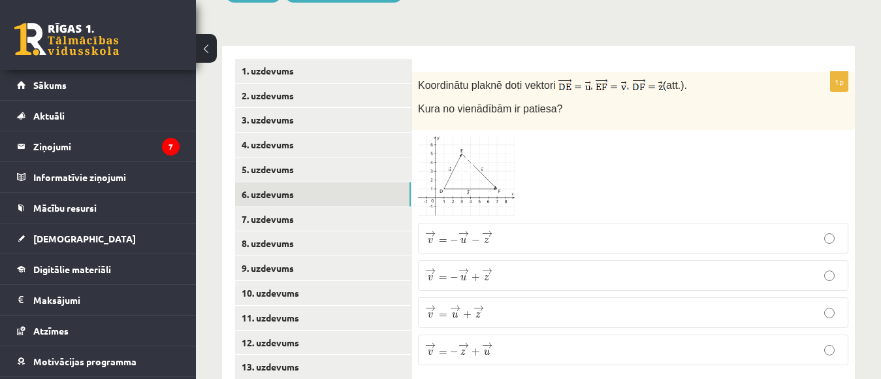
scroll to position [546, 0]
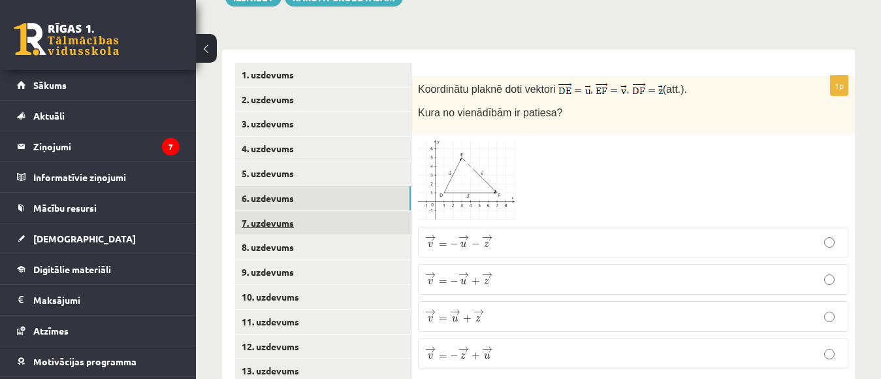
click at [276, 211] on link "7. uzdevums" at bounding box center [323, 223] width 176 height 24
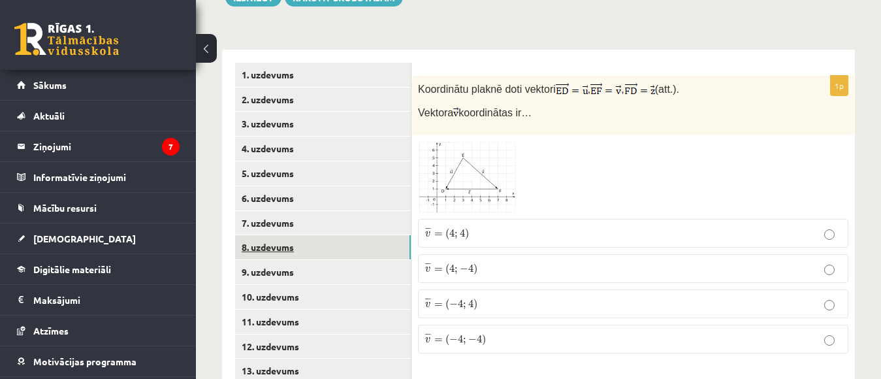
click at [276, 235] on link "8. uzdevums" at bounding box center [323, 247] width 176 height 24
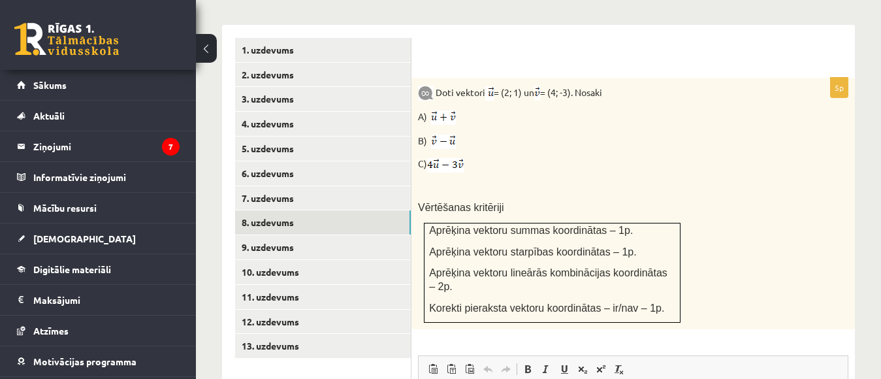
scroll to position [579, 0]
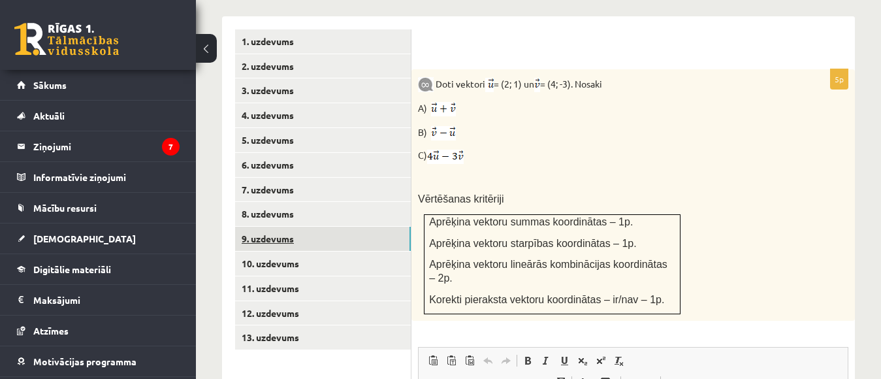
click at [279, 227] on link "9. uzdevums" at bounding box center [323, 239] width 176 height 24
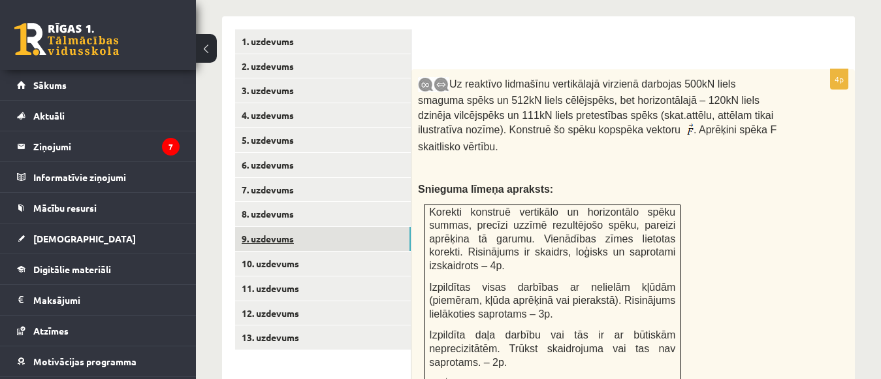
scroll to position [0, 0]
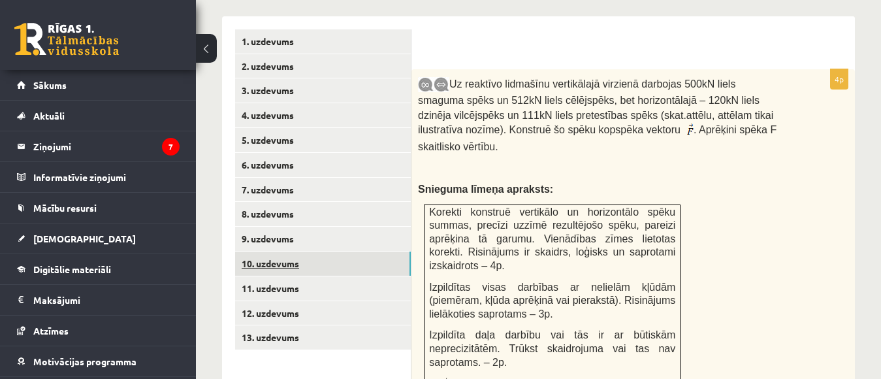
click at [276, 251] on link "10. uzdevums" at bounding box center [323, 263] width 176 height 24
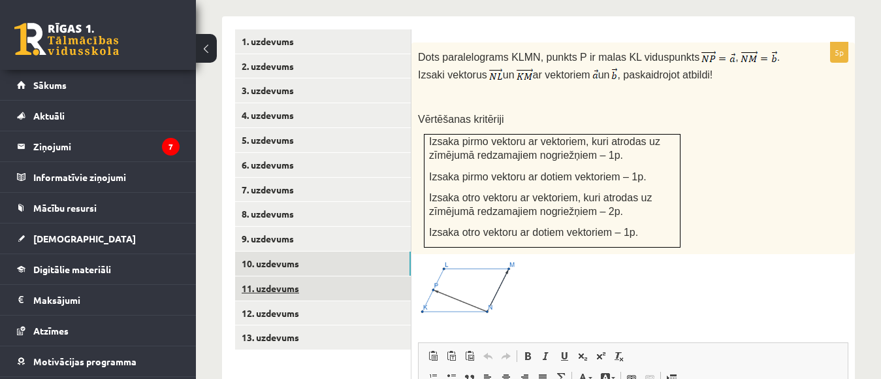
click at [274, 276] on link "11. uzdevums" at bounding box center [323, 288] width 176 height 24
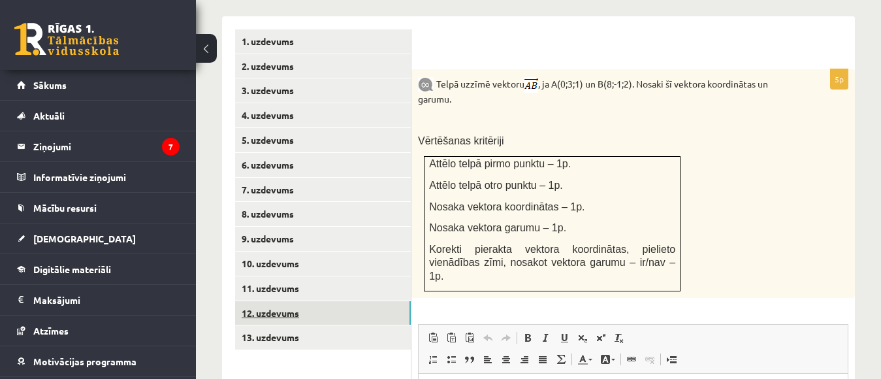
click at [268, 301] on link "12. uzdevums" at bounding box center [323, 313] width 176 height 24
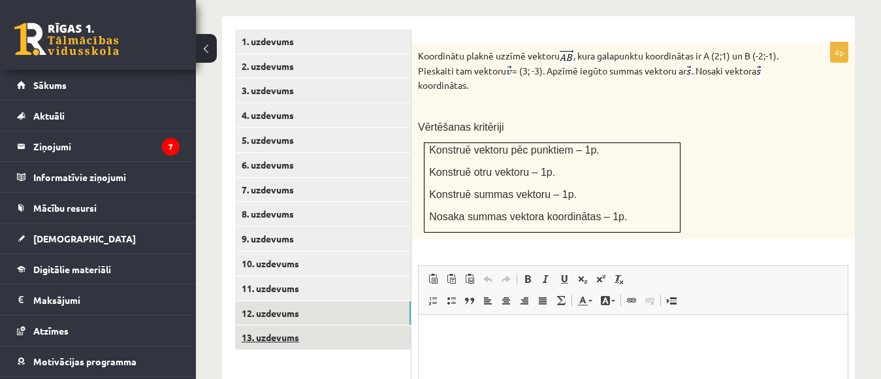
click at [265, 325] on link "13. uzdevums" at bounding box center [323, 337] width 176 height 24
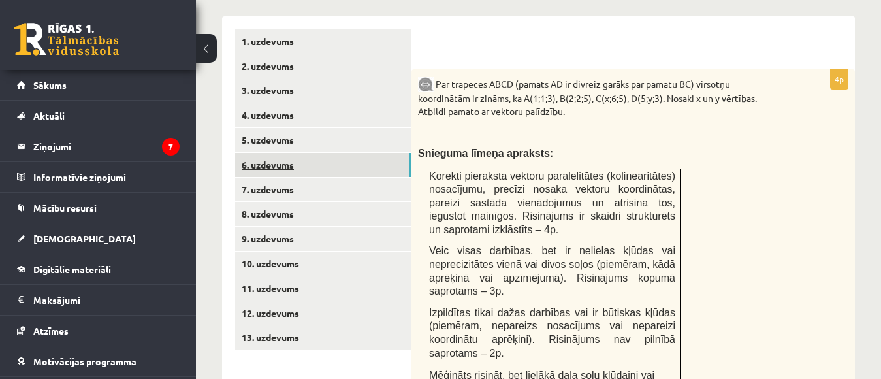
click at [285, 153] on link "6. uzdevums" at bounding box center [323, 165] width 176 height 24
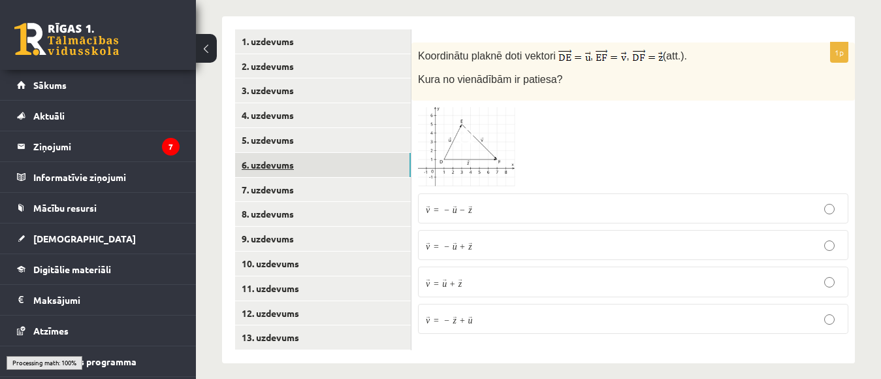
scroll to position [576, 0]
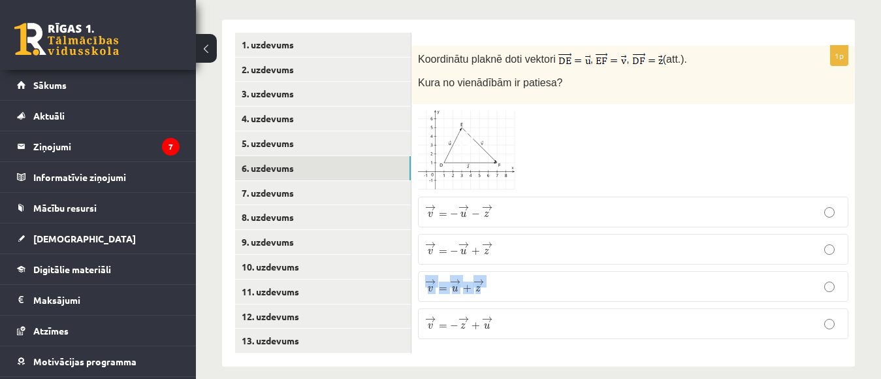
drag, startPoint x: 713, startPoint y: 231, endPoint x: 734, endPoint y: 257, distance: 33.3
click at [734, 257] on fieldset "→ v = − → u − → z v → = − u → − z → → v = − → u + → z v → = − u → + z → → v = →…" at bounding box center [633, 266] width 430 height 153
click at [732, 271] on label "→ v = → u + → z v → = u → + z →" at bounding box center [633, 286] width 430 height 31
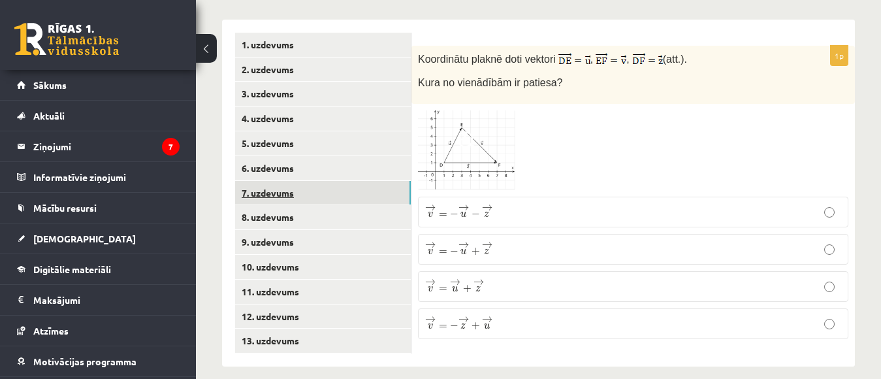
click at [290, 181] on link "7. uzdevums" at bounding box center [323, 193] width 176 height 24
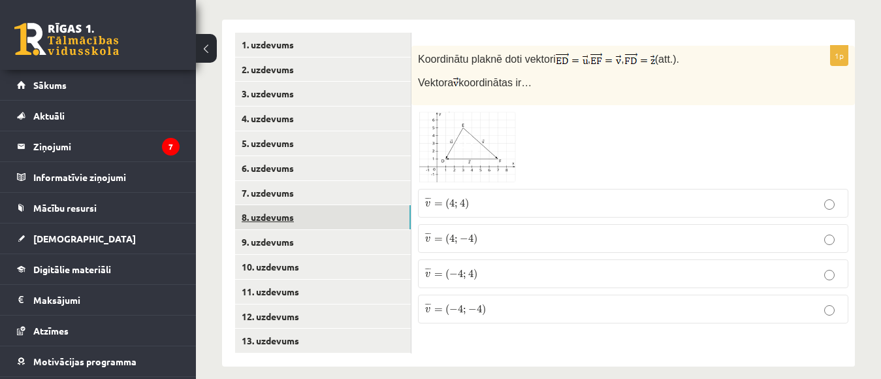
click at [286, 205] on link "8. uzdevums" at bounding box center [323, 217] width 176 height 24
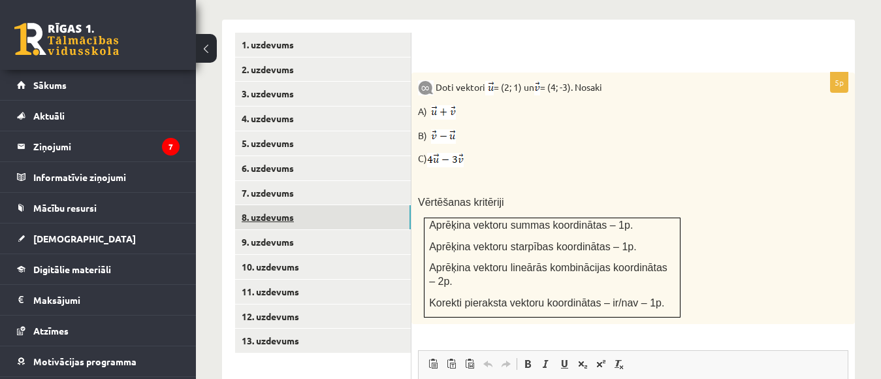
scroll to position [0, 0]
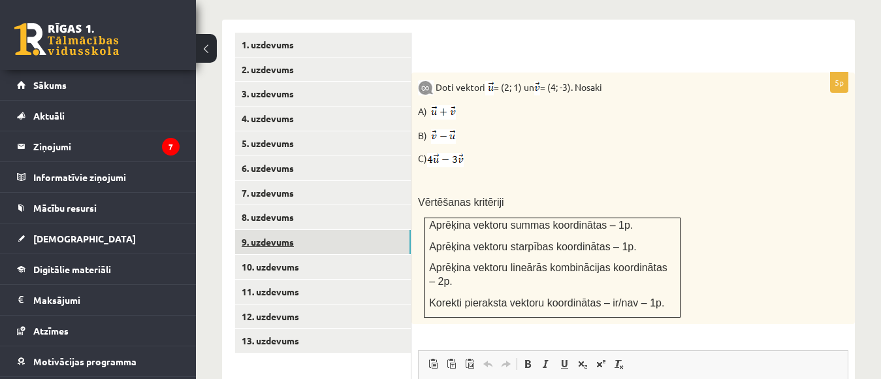
click at [288, 230] on link "9. uzdevums" at bounding box center [323, 242] width 176 height 24
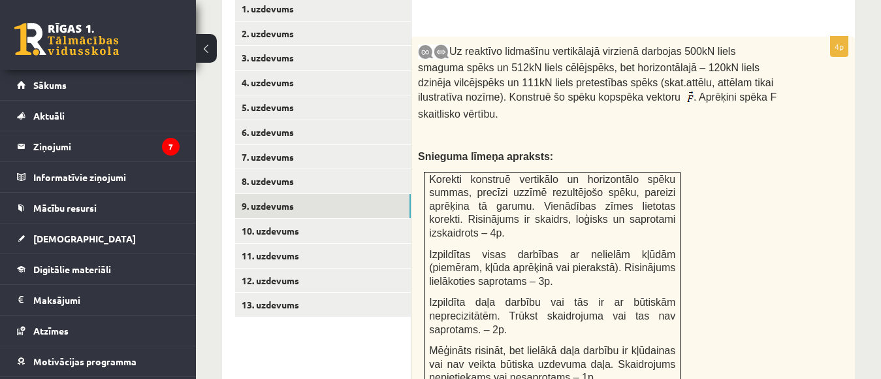
scroll to position [591, 0]
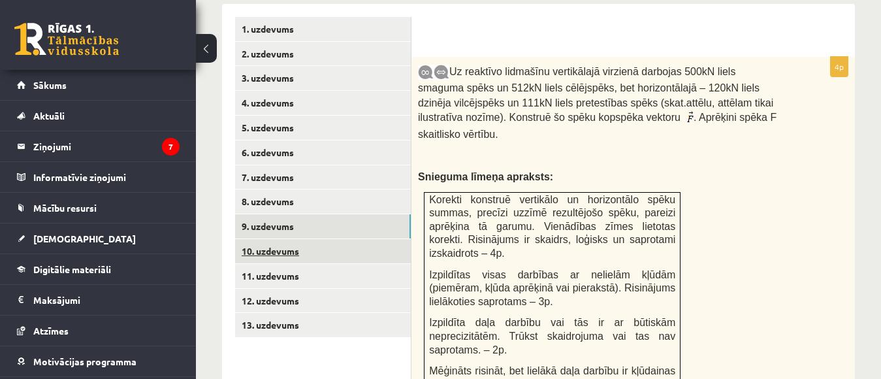
click at [282, 239] on link "10. uzdevums" at bounding box center [323, 251] width 176 height 24
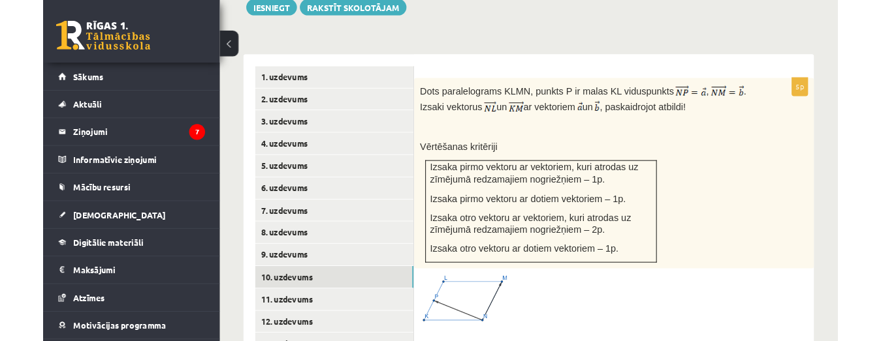
scroll to position [554, 0]
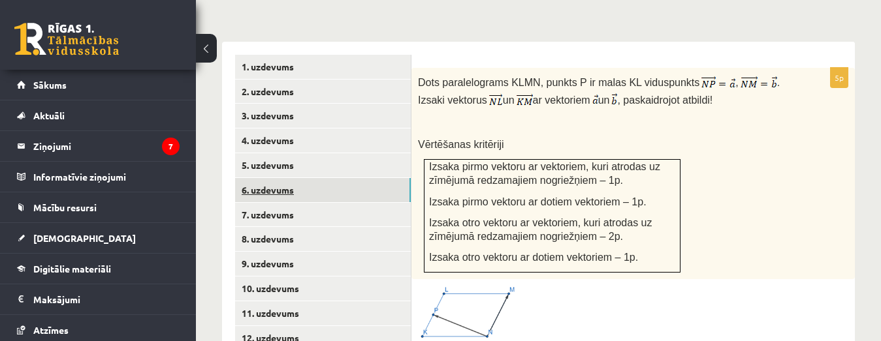
click at [273, 178] on link "6. uzdevums" at bounding box center [323, 190] width 176 height 24
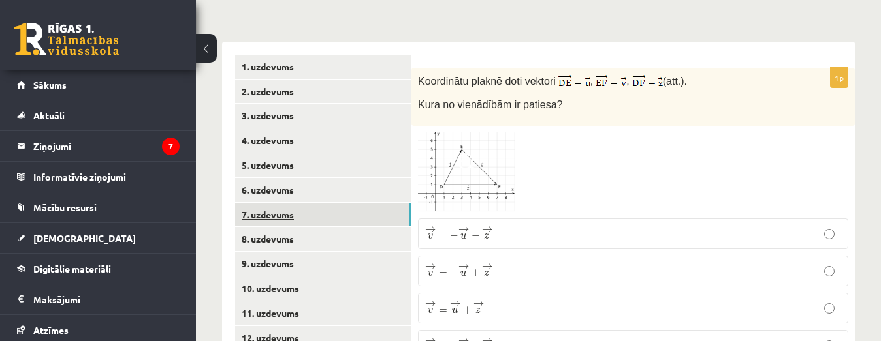
click at [273, 203] on link "7. uzdevums" at bounding box center [323, 215] width 176 height 24
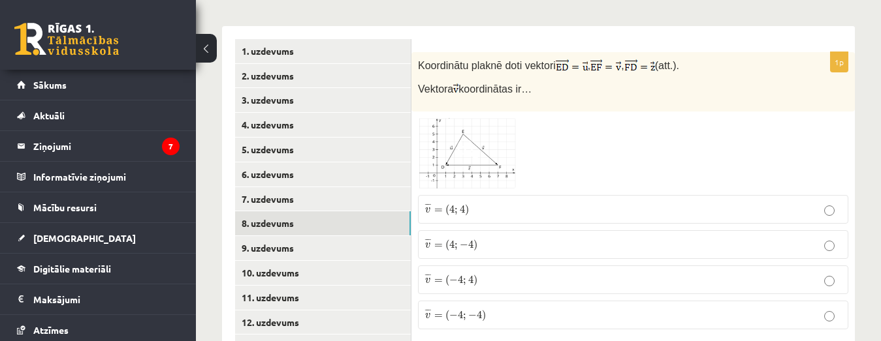
scroll to position [613, 0]
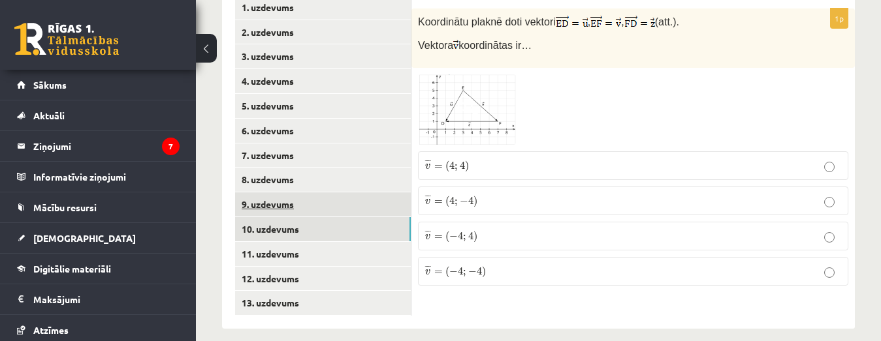
click at [267, 193] on link "9. uzdevums" at bounding box center [323, 205] width 176 height 24
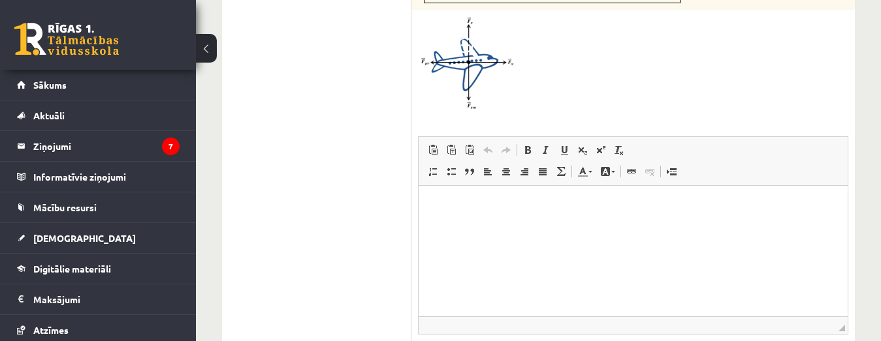
scroll to position [995, 0]
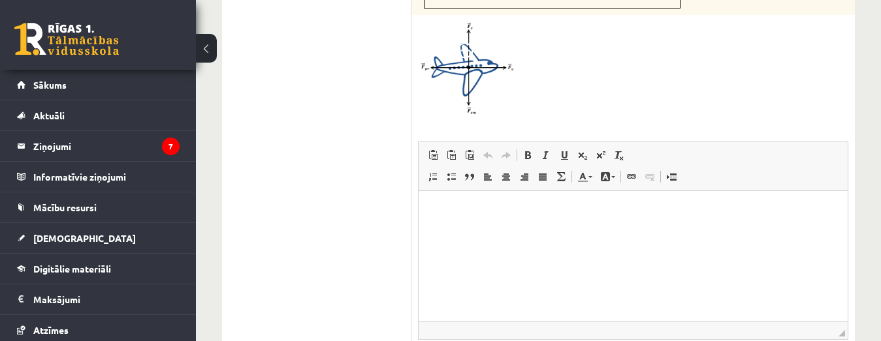
click at [797, 71] on div at bounding box center [633, 69] width 430 height 94
type input "**********"
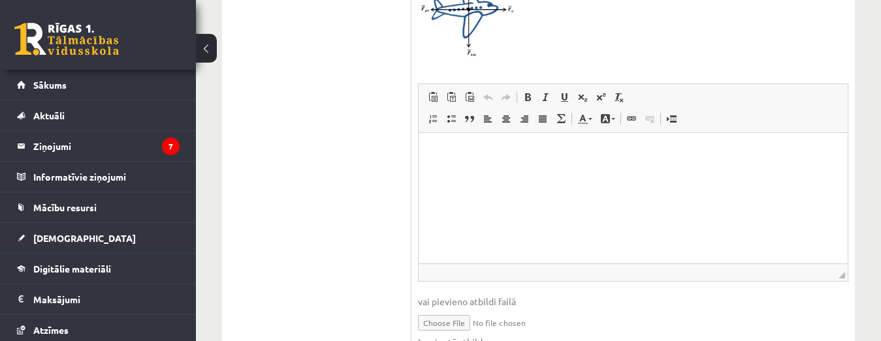
scroll to position [1077, 0]
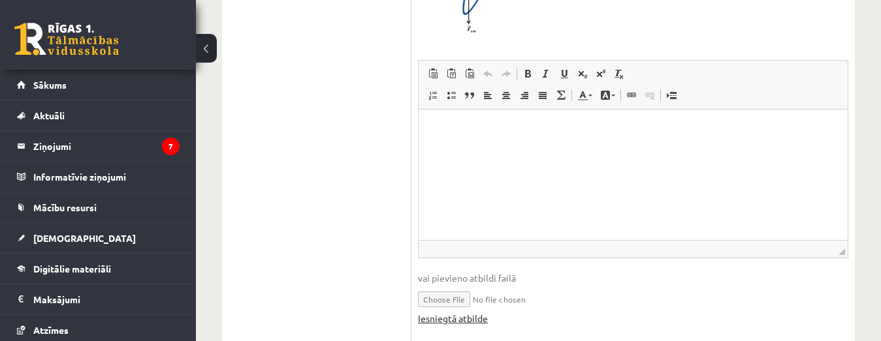
click at [477, 312] on link "Iesniegtā atbilde" at bounding box center [453, 319] width 70 height 14
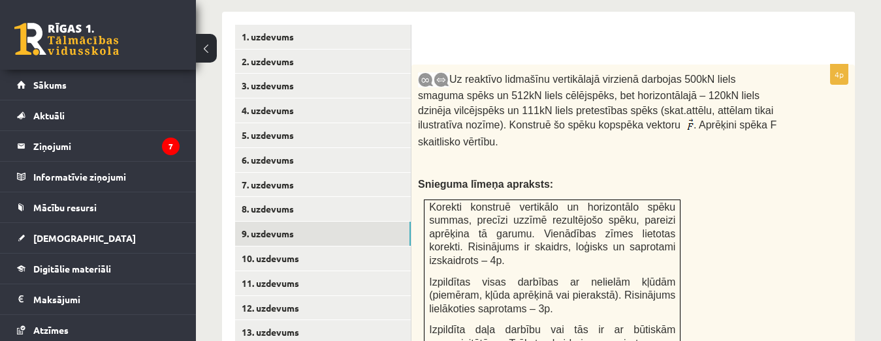
scroll to position [578, 0]
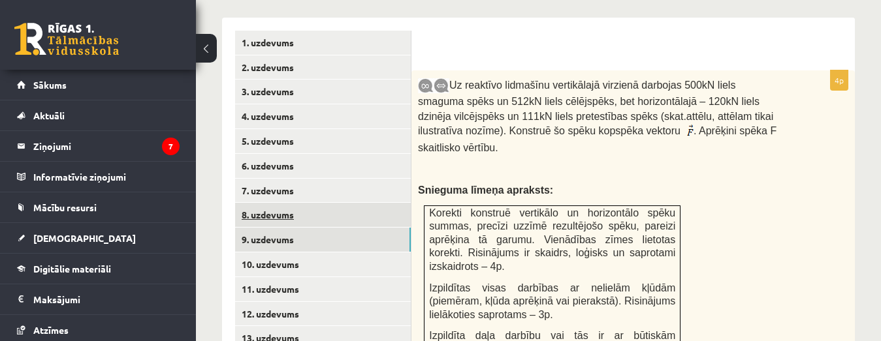
click at [266, 203] on link "8. uzdevums" at bounding box center [323, 215] width 176 height 24
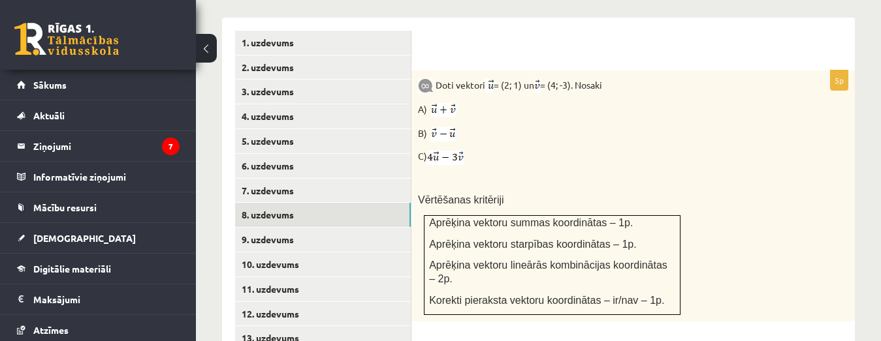
scroll to position [0, 0]
click at [282, 179] on link "7. uzdevums" at bounding box center [323, 191] width 176 height 24
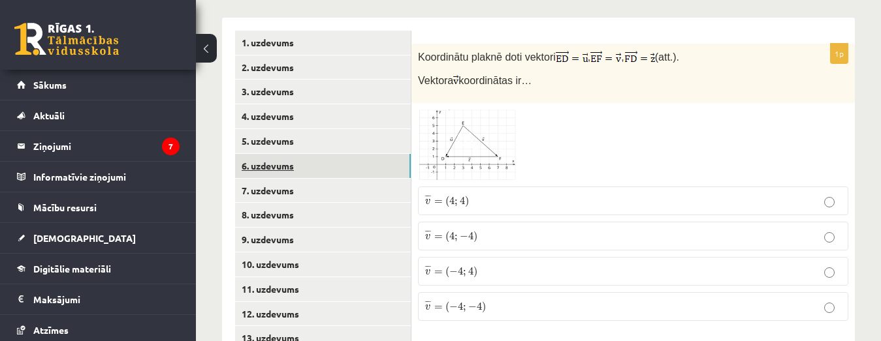
click at [298, 154] on link "6. uzdevums" at bounding box center [323, 166] width 176 height 24
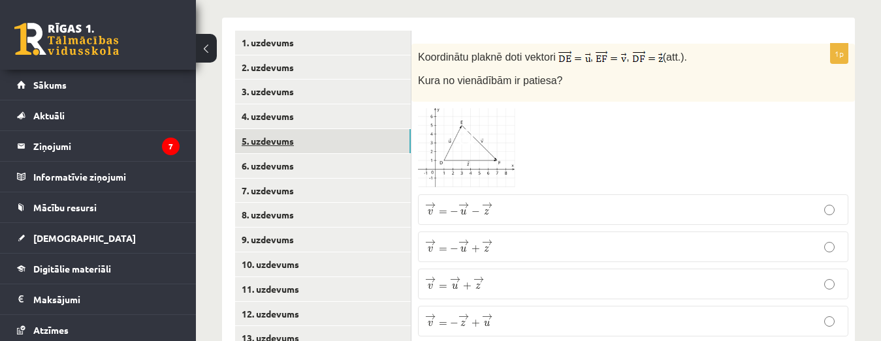
click at [285, 131] on link "5. uzdevums" at bounding box center [323, 141] width 176 height 24
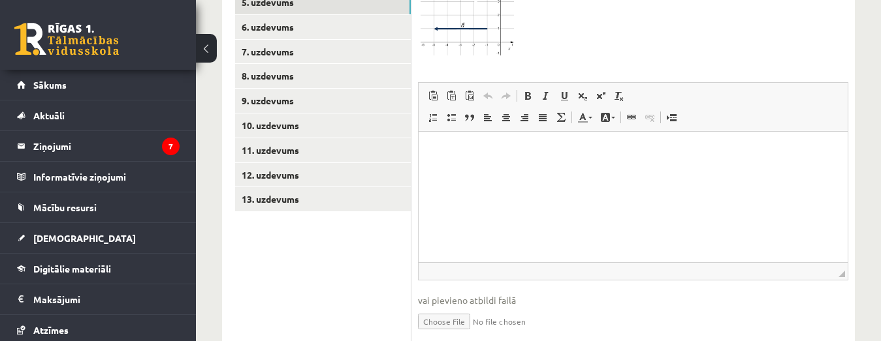
scroll to position [745, 0]
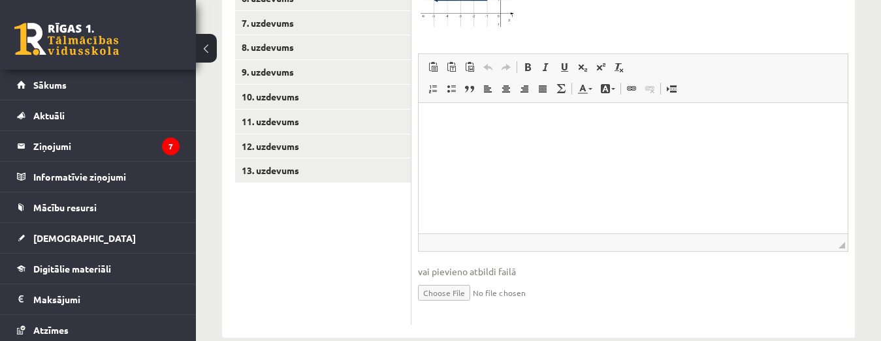
click at [462, 279] on input "file" at bounding box center [633, 292] width 430 height 27
type input "**********"
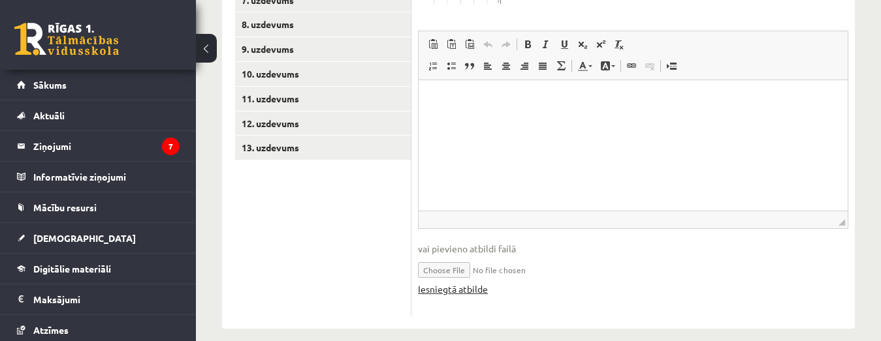
click at [473, 283] on link "Iesniegtā atbilde" at bounding box center [453, 290] width 70 height 14
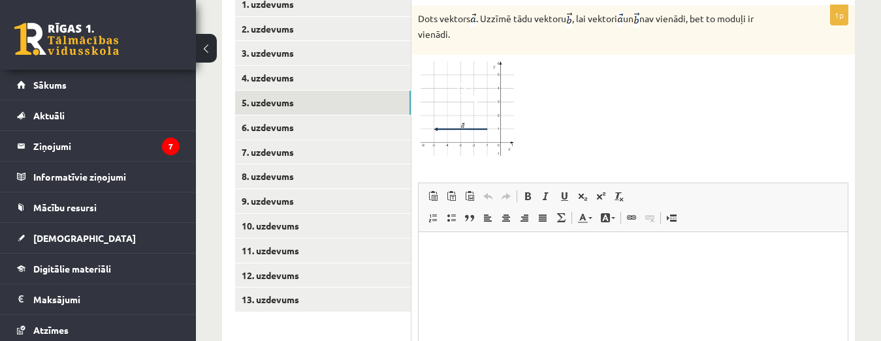
scroll to position [614, 0]
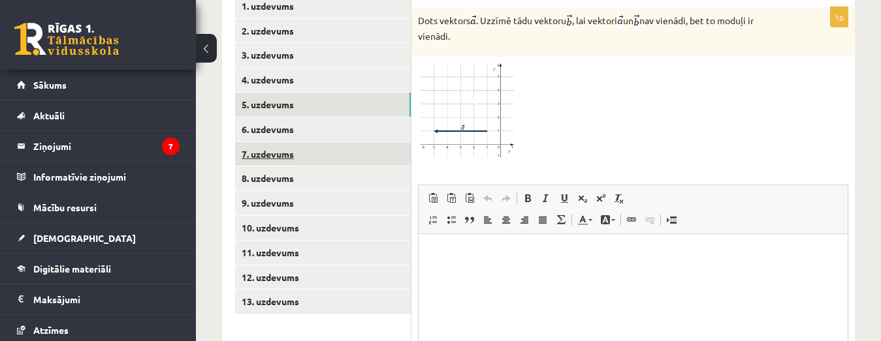
click at [285, 142] on link "7. uzdevums" at bounding box center [323, 154] width 176 height 24
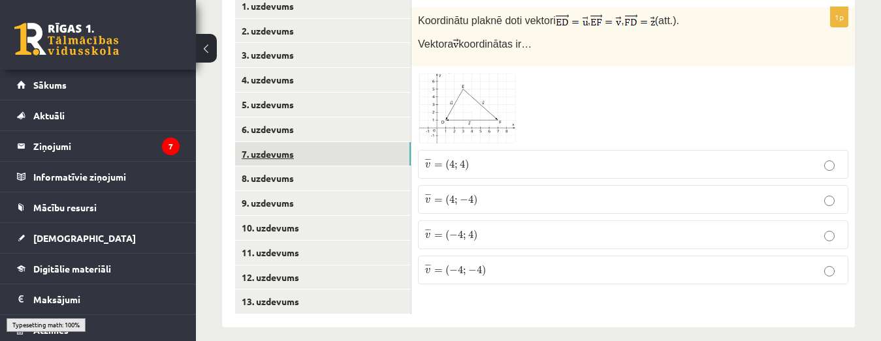
scroll to position [613, 0]
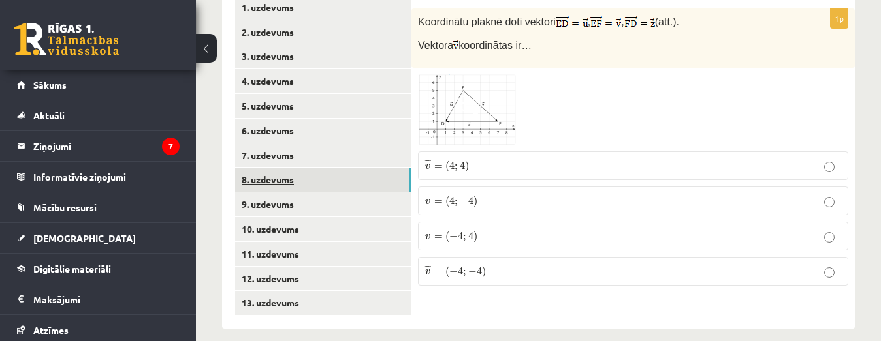
click at [278, 168] on link "8. uzdevums" at bounding box center [323, 180] width 176 height 24
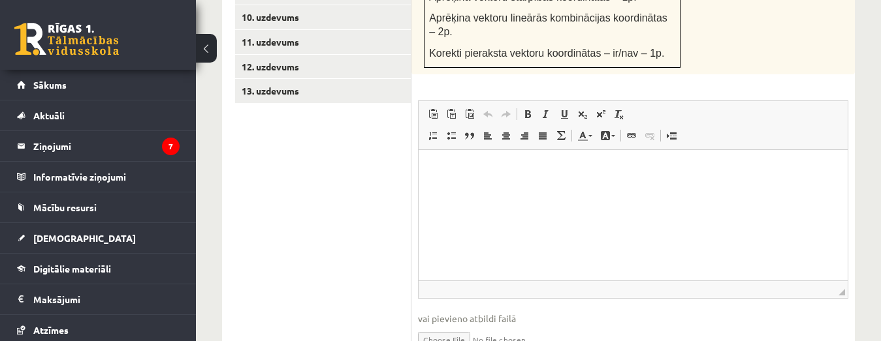
scroll to position [847, 0]
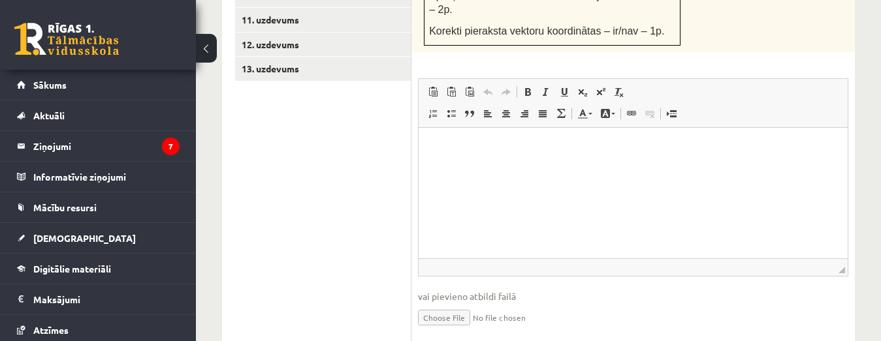
click at [463, 304] on input "file" at bounding box center [633, 317] width 430 height 27
type input "**********"
click at [471, 330] on link "Iesniegtā atbilde" at bounding box center [453, 337] width 70 height 14
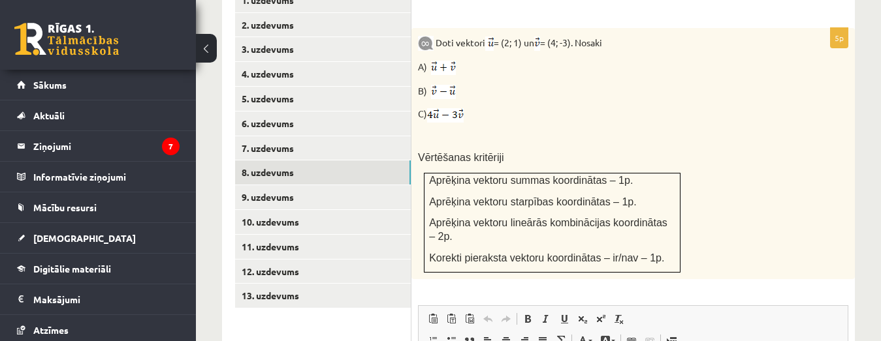
scroll to position [615, 0]
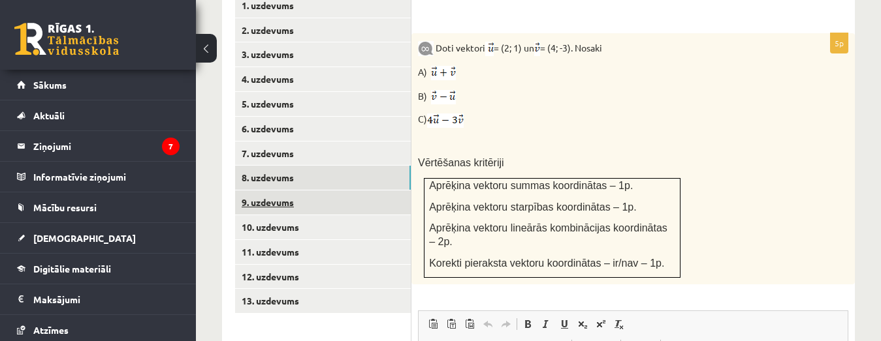
click at [313, 191] on link "9. uzdevums" at bounding box center [323, 203] width 176 height 24
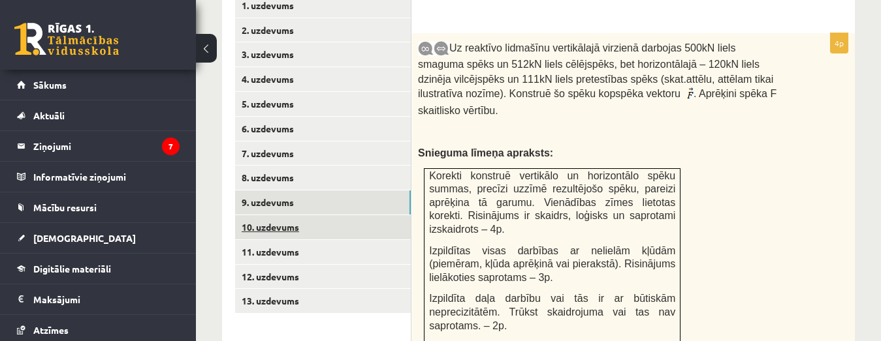
scroll to position [0, 0]
click at [281, 215] on link "10. uzdevums" at bounding box center [323, 227] width 176 height 24
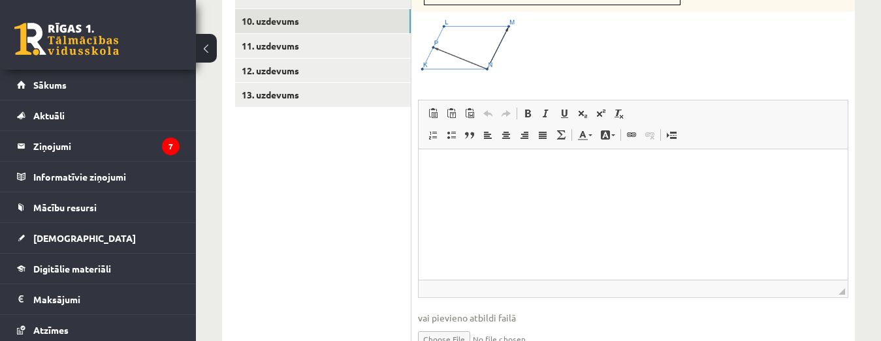
scroll to position [843, 0]
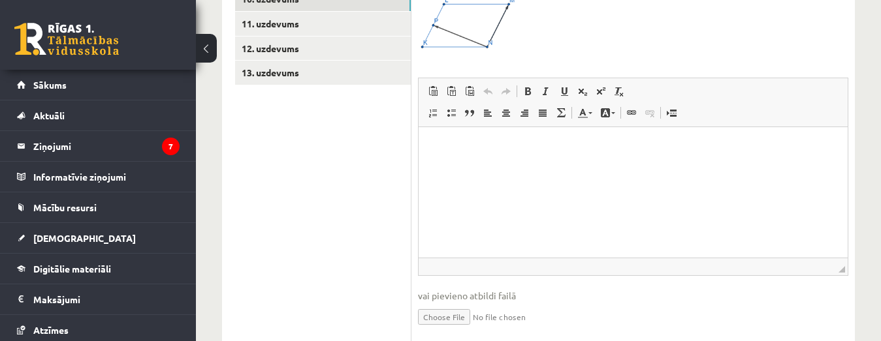
click at [455, 303] on input "file" at bounding box center [633, 316] width 430 height 27
type input "**********"
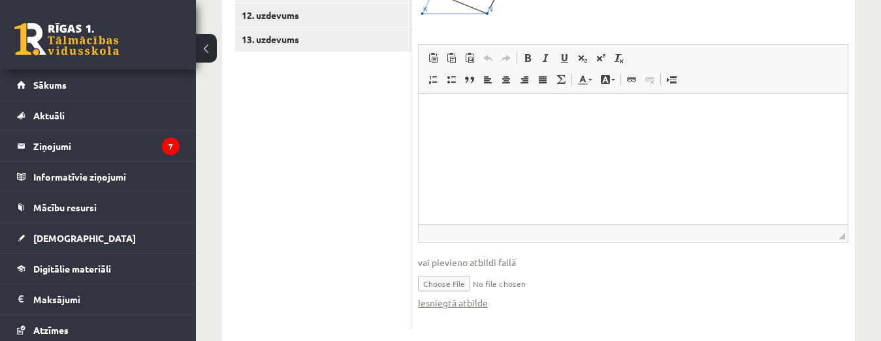
scroll to position [889, 0]
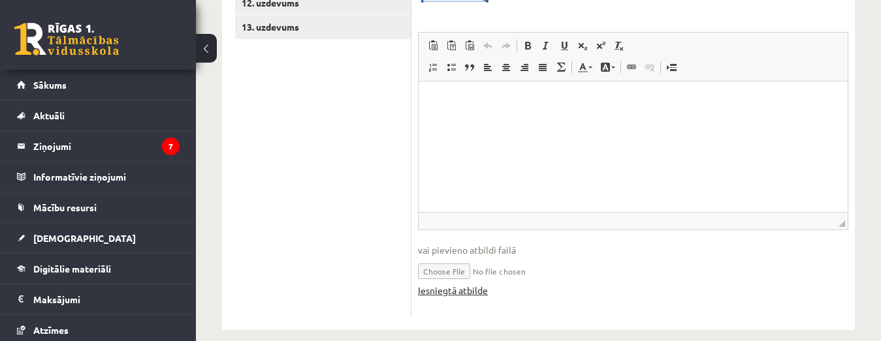
click at [456, 284] on link "Iesniegtā atbilde" at bounding box center [453, 291] width 70 height 14
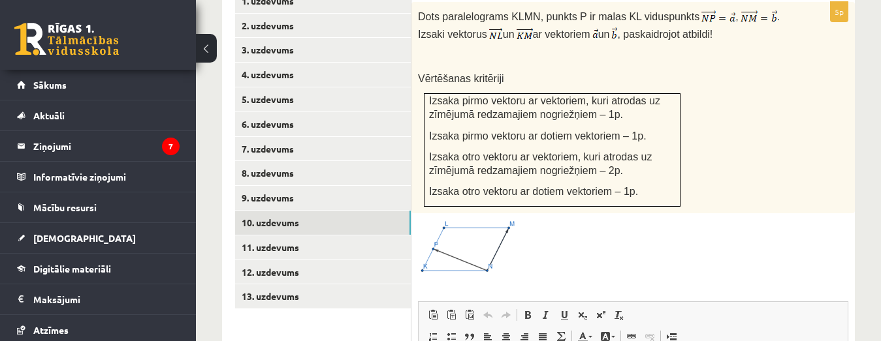
scroll to position [630, 0]
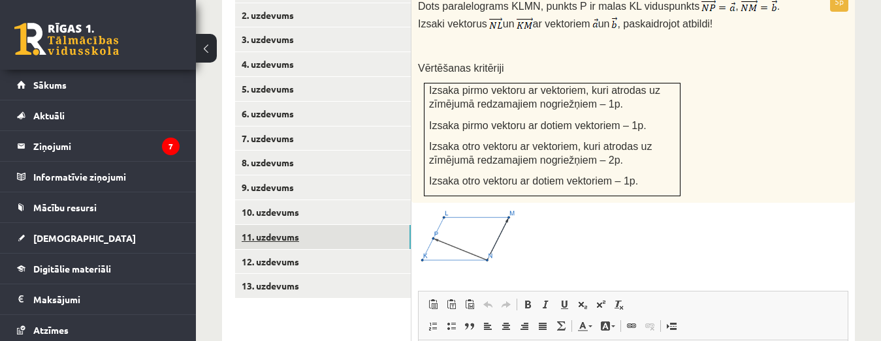
click at [272, 225] on link "11. uzdevums" at bounding box center [323, 237] width 176 height 24
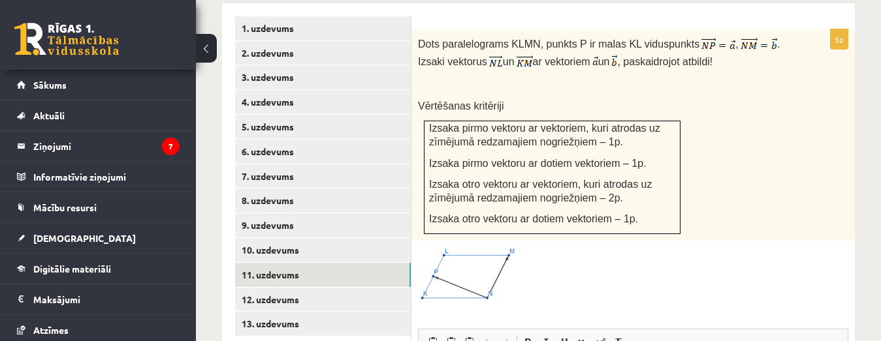
scroll to position [595, 0]
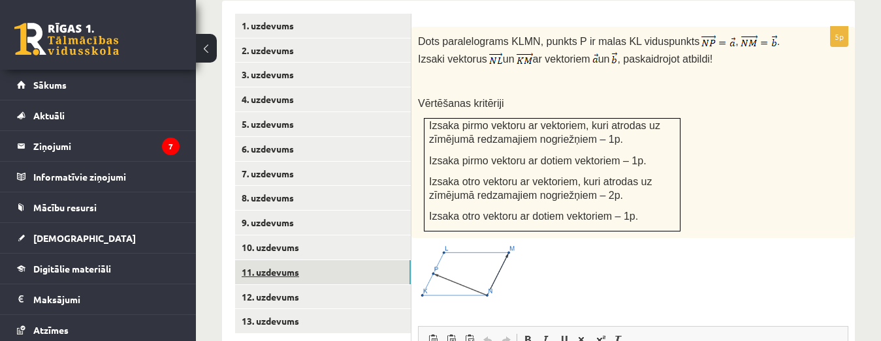
click at [307, 260] on link "11. uzdevums" at bounding box center [323, 272] width 176 height 24
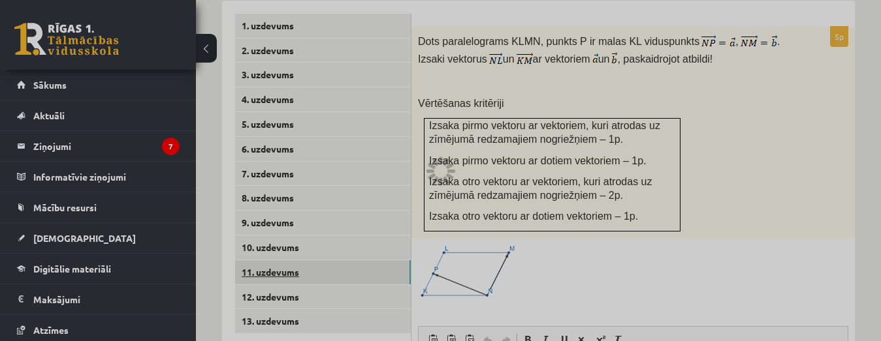
click at [307, 260] on div at bounding box center [440, 170] width 881 height 341
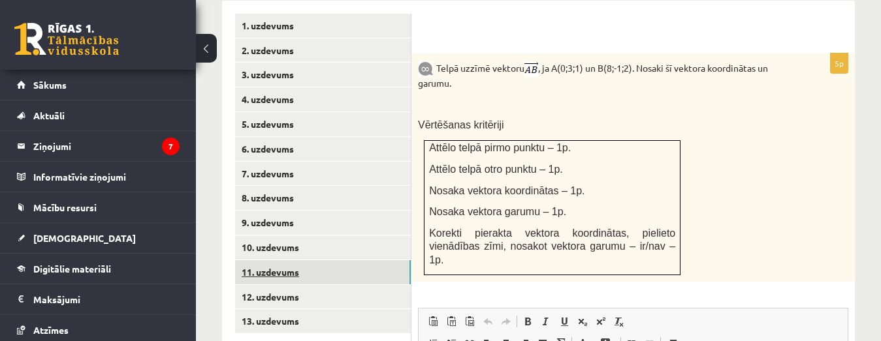
scroll to position [0, 0]
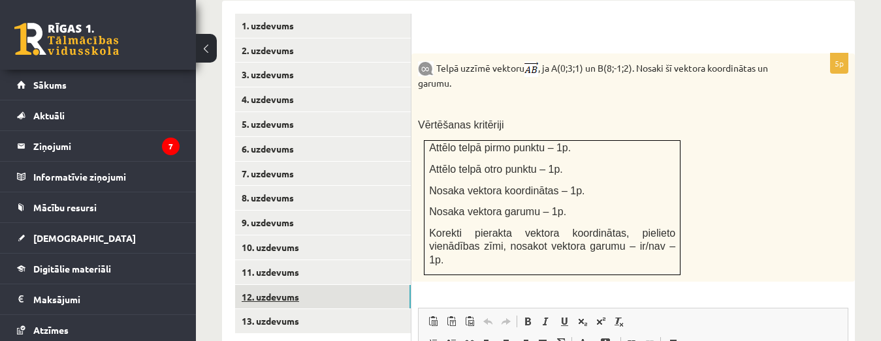
click at [281, 286] on link "12. uzdevums" at bounding box center [323, 297] width 176 height 24
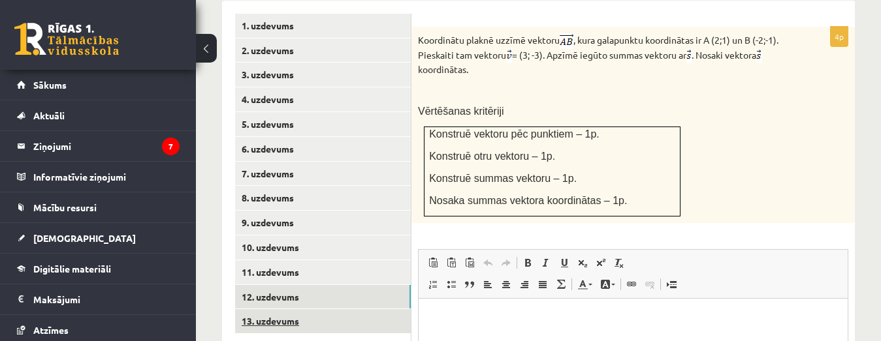
click at [278, 309] on link "13. uzdevums" at bounding box center [323, 321] width 176 height 24
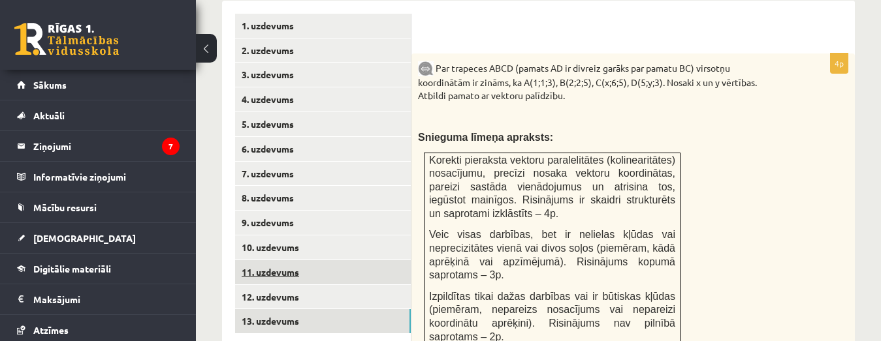
click at [277, 260] on link "11. uzdevums" at bounding box center [323, 272] width 176 height 24
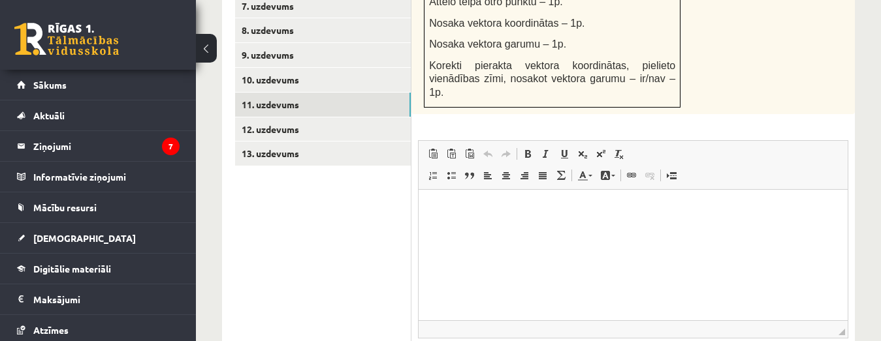
scroll to position [844, 0]
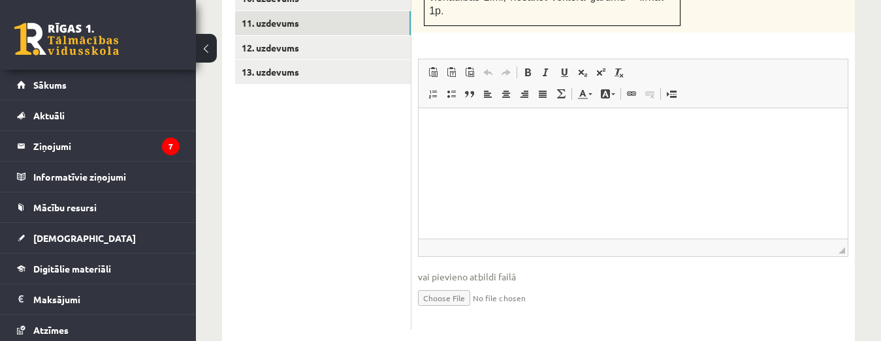
click at [428, 284] on input "file" at bounding box center [633, 297] width 430 height 27
type input "**********"
click at [432, 311] on link "Iesniegtā atbilde" at bounding box center [453, 318] width 70 height 14
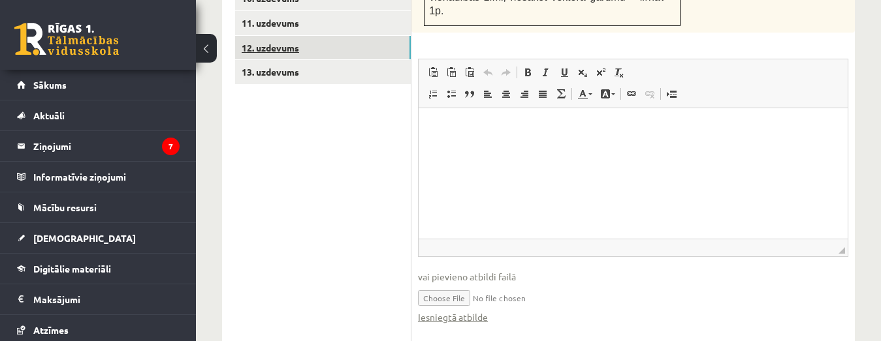
click at [269, 37] on link "12. uzdevums" at bounding box center [323, 48] width 176 height 24
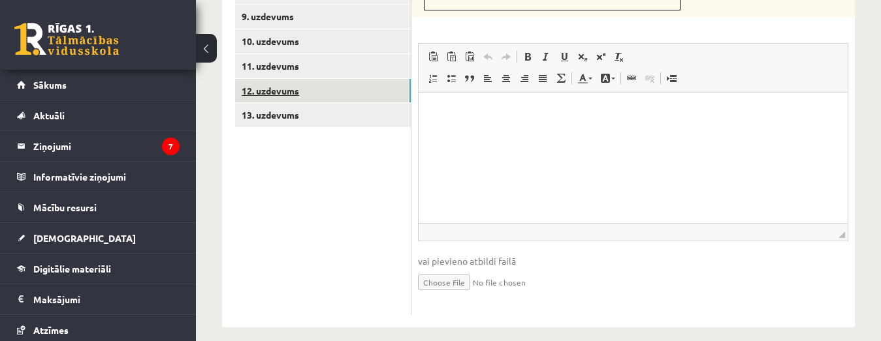
scroll to position [0, 0]
click at [286, 79] on link "12. uzdevums" at bounding box center [323, 91] width 176 height 24
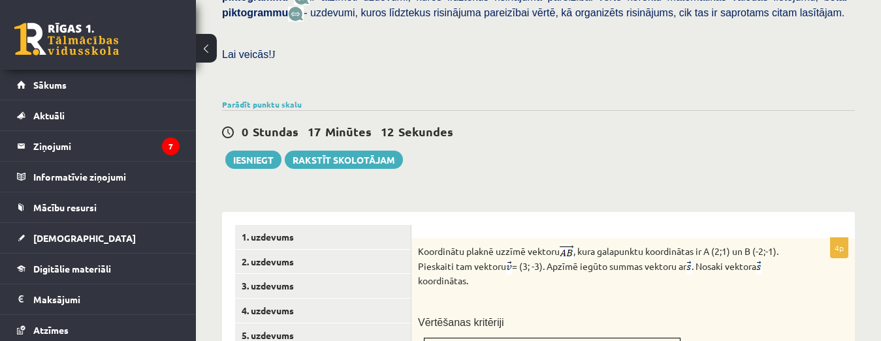
scroll to position [348, 0]
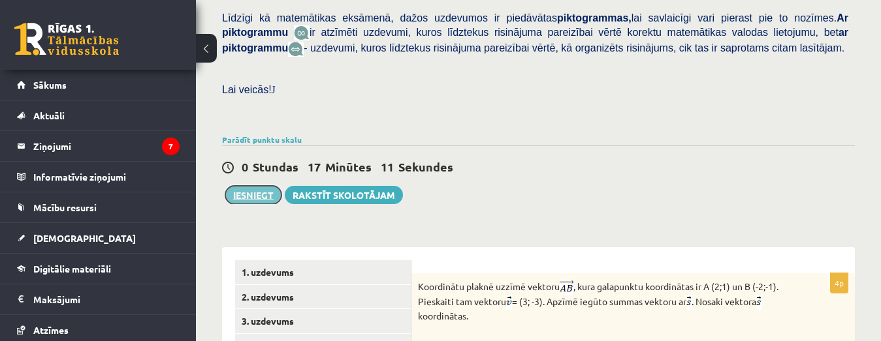
click at [251, 186] on button "Iesniegt" at bounding box center [253, 195] width 56 height 18
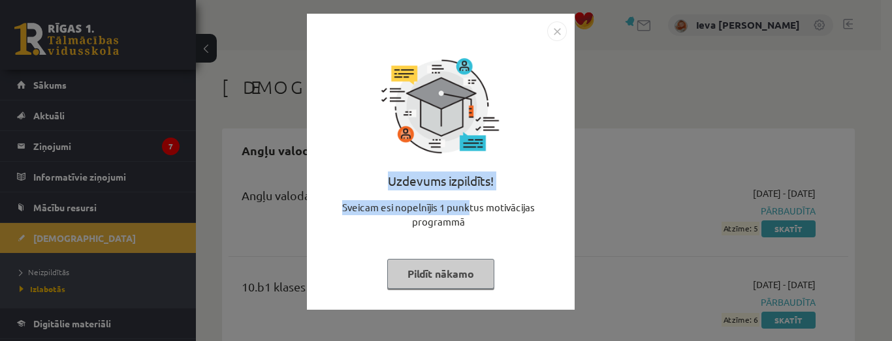
drag, startPoint x: 529, startPoint y: 104, endPoint x: 473, endPoint y: 214, distance: 123.5
click at [473, 214] on div "Uzdevums izpildīts! Sveicam esi nopelnījis 1 punktus motivācijas programmā Pild…" at bounding box center [441, 171] width 252 height 261
click at [450, 280] on button "Pildīt nākamo" at bounding box center [440, 274] width 107 height 30
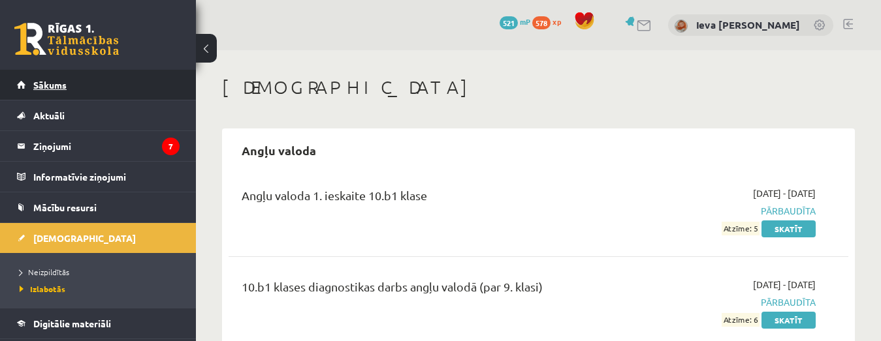
click at [72, 82] on link "Sākums" at bounding box center [98, 85] width 163 height 30
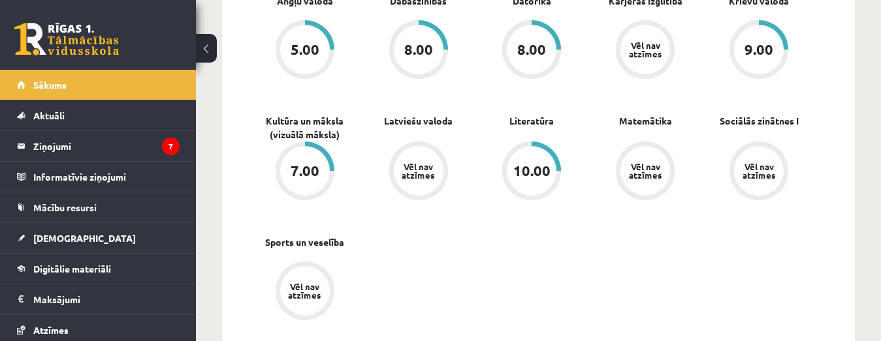
scroll to position [433, 0]
